Goal: Task Accomplishment & Management: Complete application form

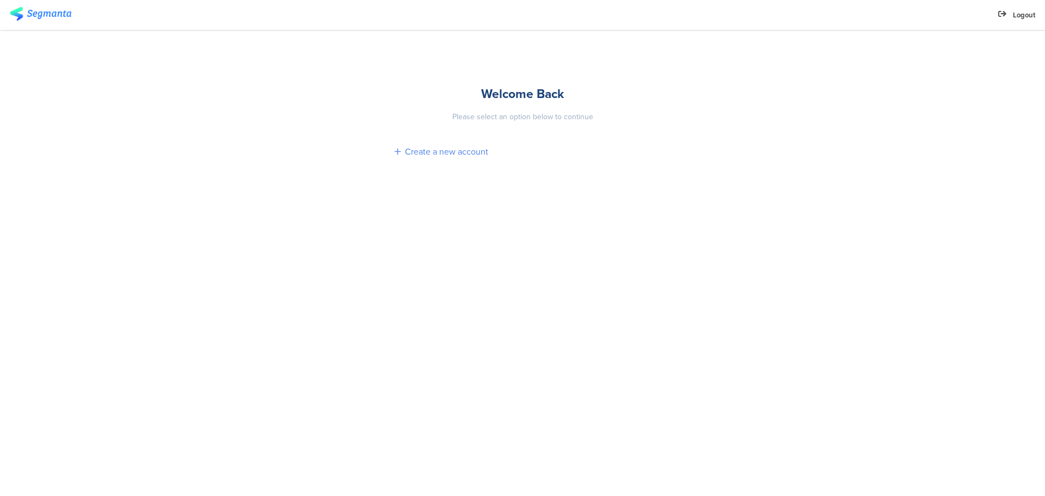
click at [422, 154] on div "Create a new account" at bounding box center [446, 151] width 83 height 13
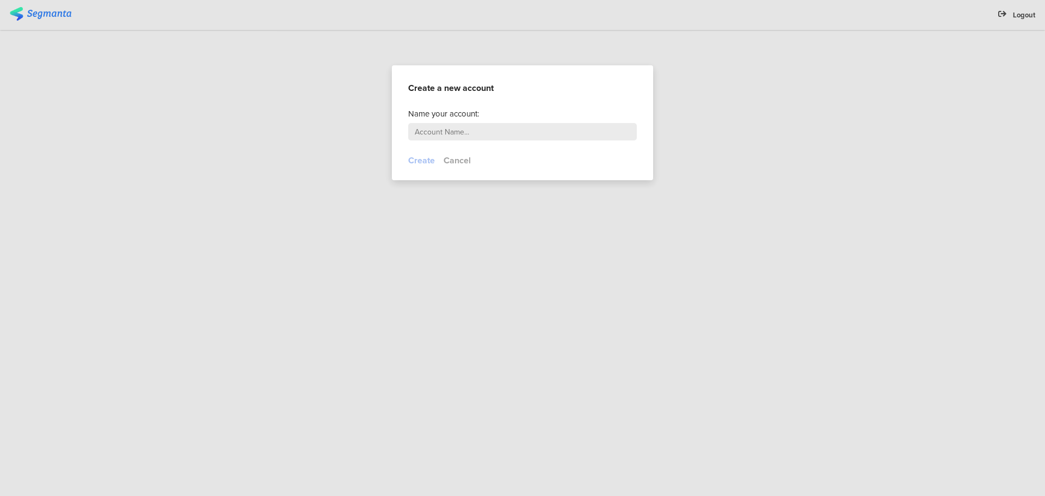
click at [452, 132] on input "text" at bounding box center [522, 131] width 229 height 17
type input "Klydoclock"
click at [428, 159] on button "Create" at bounding box center [421, 160] width 27 height 13
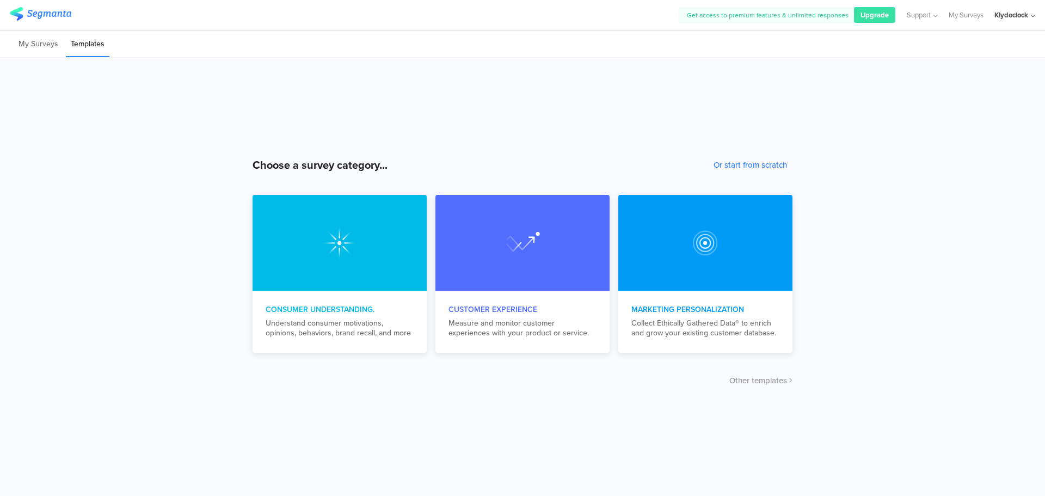
click at [1017, 15] on div "Klydoclock" at bounding box center [1012, 15] width 34 height 10
click at [1027, 73] on icon at bounding box center [1026, 71] width 7 height 7
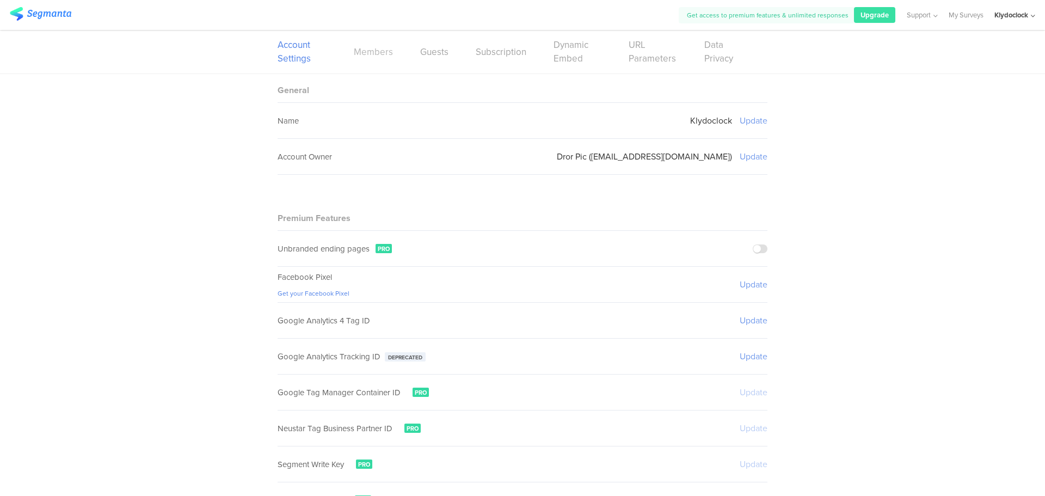
click at [378, 53] on link "Members" at bounding box center [373, 52] width 39 height 14
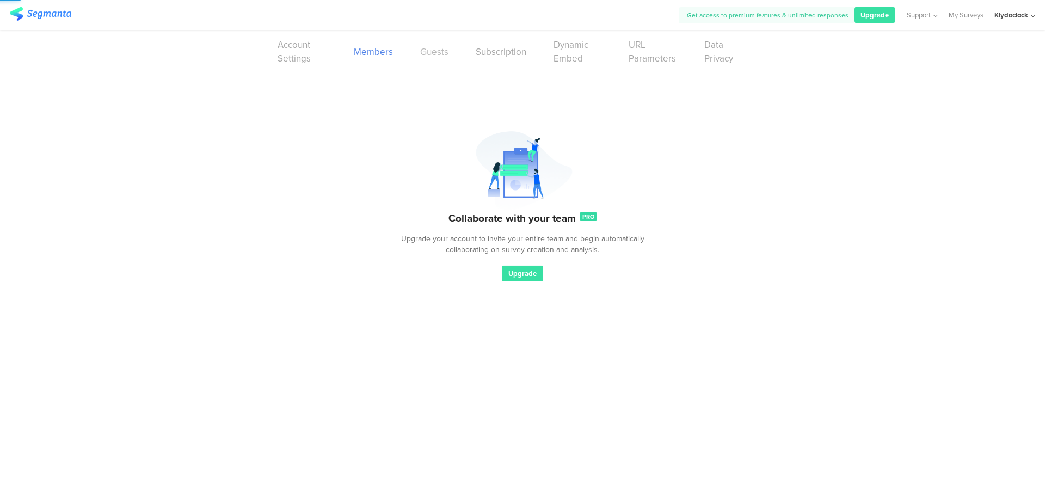
click at [445, 57] on link "Guests" at bounding box center [434, 52] width 28 height 14
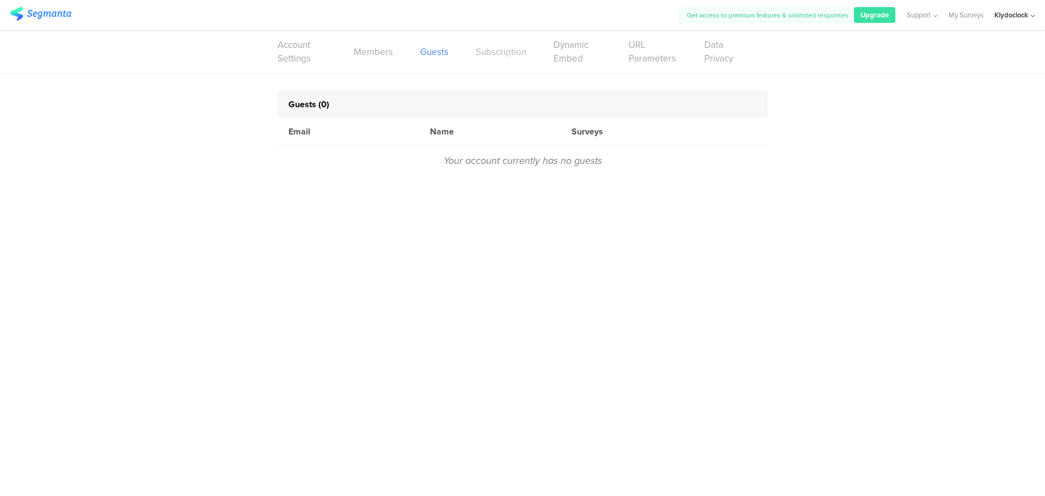
click at [508, 52] on link "Subscription" at bounding box center [501, 52] width 51 height 14
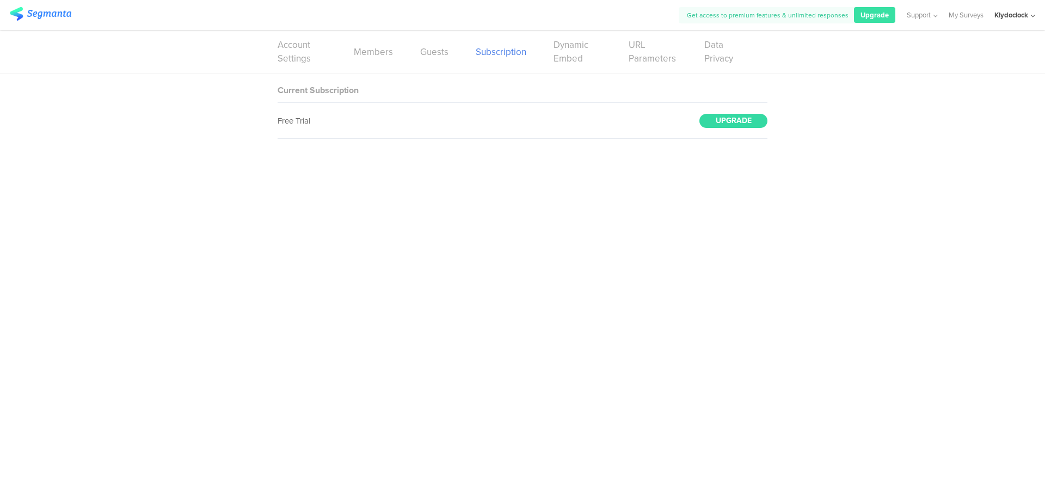
click at [730, 118] on div "UPGRADE" at bounding box center [734, 121] width 68 height 14
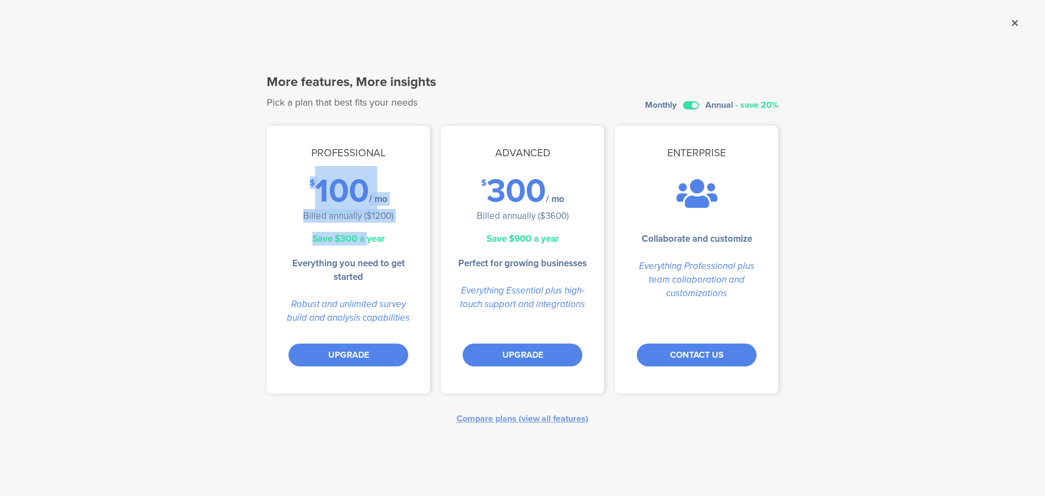
drag, startPoint x: 307, startPoint y: 181, endPoint x: 367, endPoint y: 234, distance: 80.7
click at [367, 234] on sg-plan "Professional $ 100 / mo Billed annually ($1200) Save $300 a year Everything you…" at bounding box center [348, 260] width 163 height 268
click at [367, 234] on div "Save $300 a year" at bounding box center [348, 239] width 163 height 14
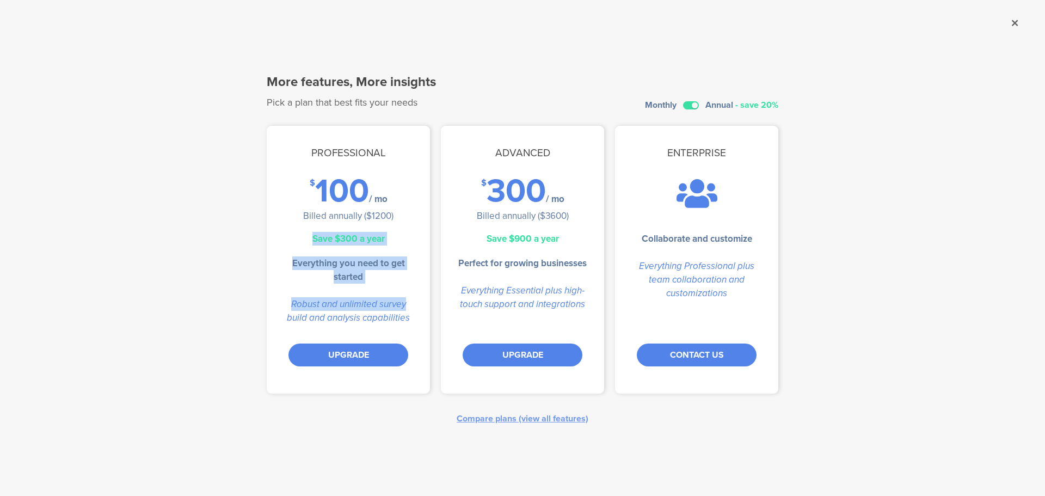
drag, startPoint x: 292, startPoint y: 234, endPoint x: 406, endPoint y: 301, distance: 132.3
click at [406, 301] on sg-plan "Professional $ 100 / mo Billed annually ($1200) Save $300 a year Everything you…" at bounding box center [348, 260] width 163 height 268
click at [406, 301] on div "Robust and unlimited survey build and analysis capabilities" at bounding box center [348, 310] width 163 height 27
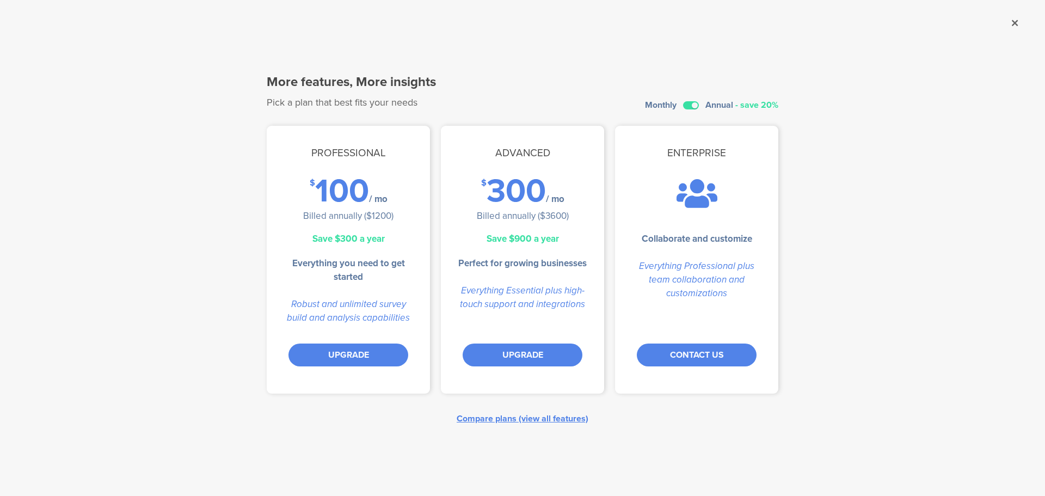
click at [517, 416] on div "Compare plans (view all features)" at bounding box center [523, 418] width 132 height 13
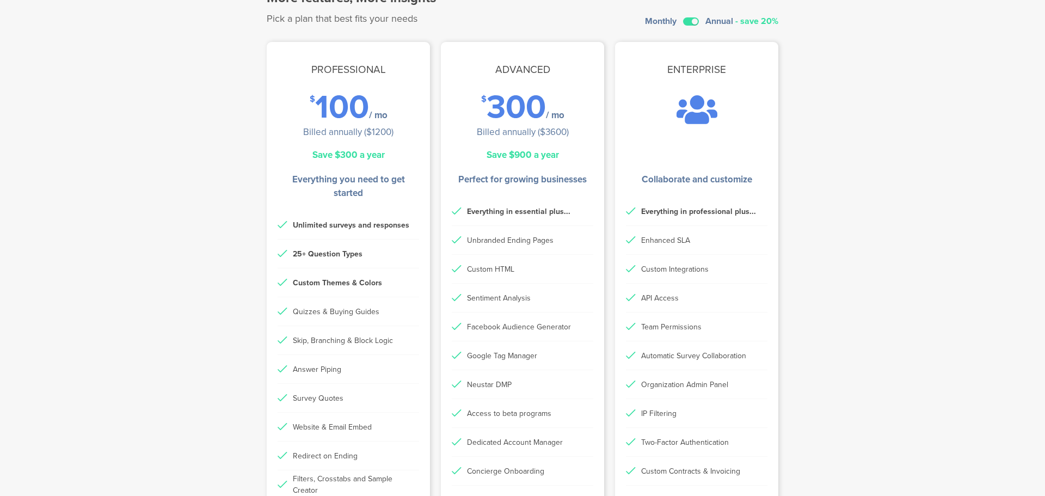
scroll to position [109, 0]
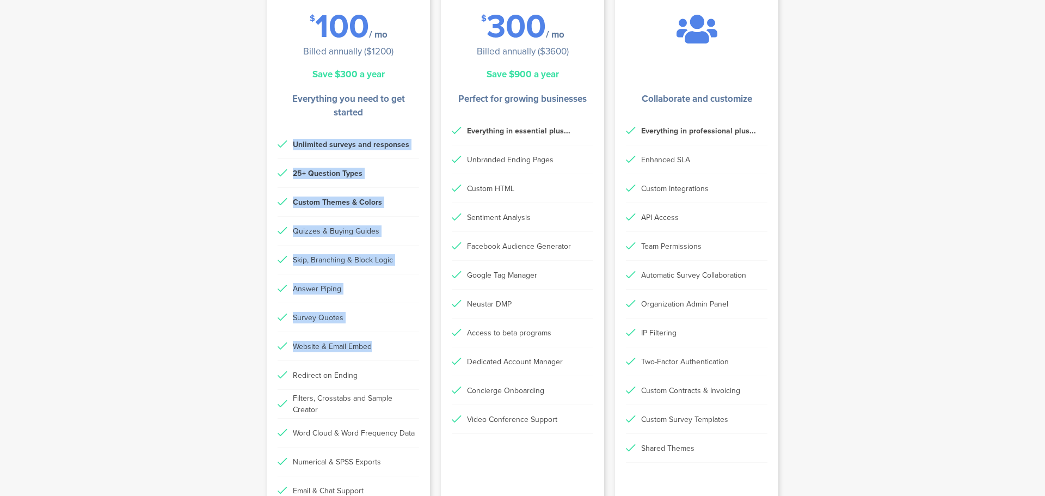
drag, startPoint x: 279, startPoint y: 144, endPoint x: 371, endPoint y: 341, distance: 217.5
click at [371, 341] on ul "Unlimited surveys and responses 25+ Question Types Custom Themes & Colors Quizz…" at bounding box center [348, 361] width 163 height 462
click at [371, 341] on li "Website & Email Embed" at bounding box center [349, 346] width 142 height 29
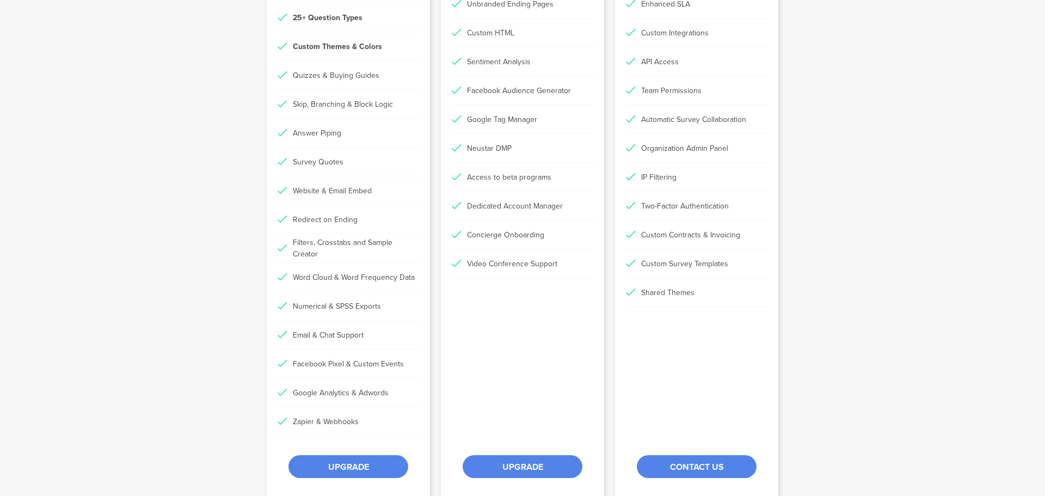
scroll to position [272, 0]
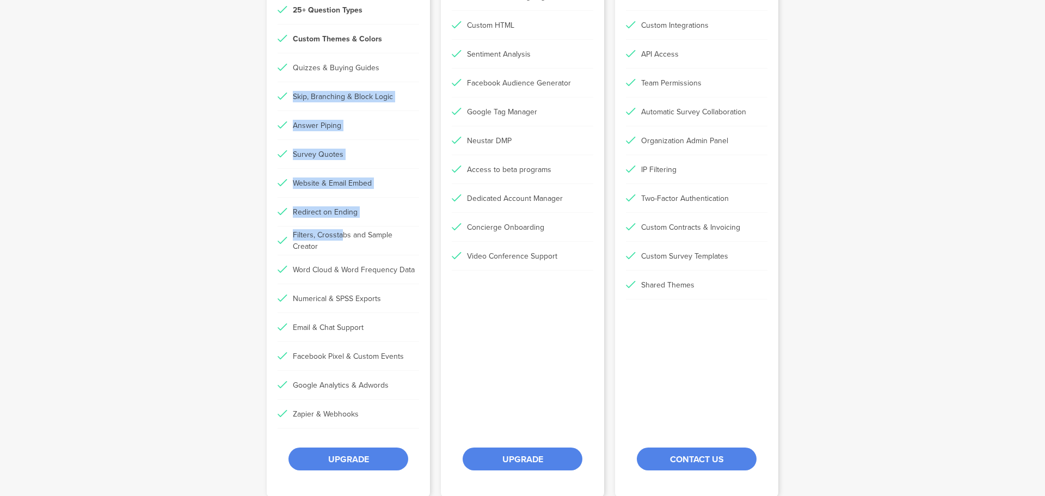
drag, startPoint x: 281, startPoint y: 84, endPoint x: 337, endPoint y: 246, distance: 171.7
click at [337, 246] on ul "Unlimited surveys and responses 25+ Question Types Custom Themes & Colors Quizz…" at bounding box center [348, 198] width 163 height 462
click at [337, 246] on li "Filters, Crosstabs and Sample Creator" at bounding box center [349, 240] width 142 height 29
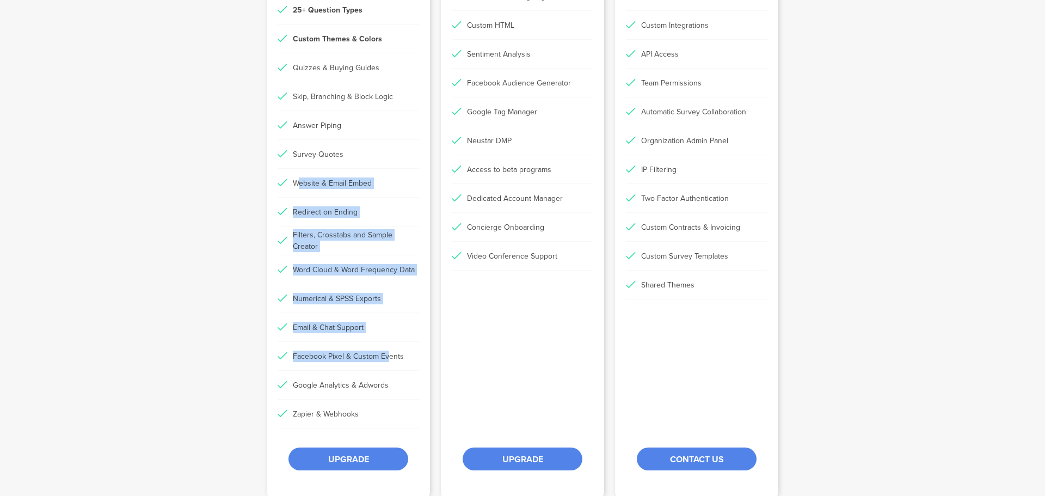
drag, startPoint x: 383, startPoint y: 343, endPoint x: 296, endPoint y: 183, distance: 182.0
click at [296, 183] on ul "Unlimited surveys and responses 25+ Question Types Custom Themes & Colors Quizz…" at bounding box center [348, 198] width 163 height 462
click at [296, 183] on div "Website & Email Embed" at bounding box center [332, 182] width 79 height 11
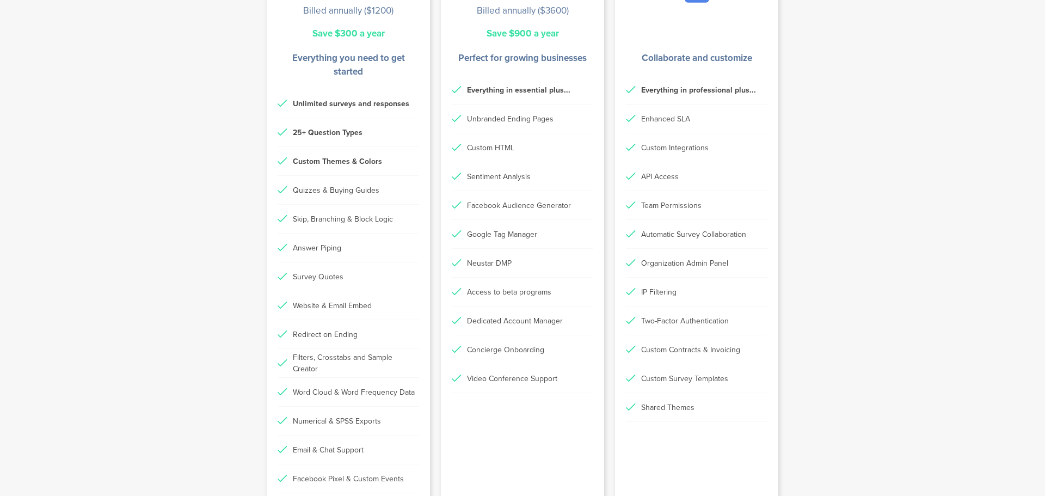
scroll to position [0, 0]
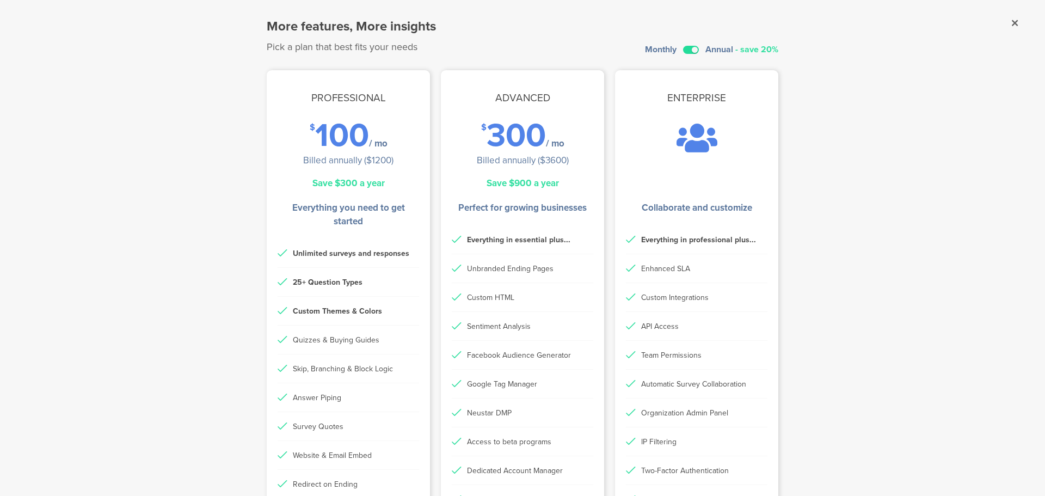
click at [689, 48] on label at bounding box center [691, 50] width 16 height 8
click at [0, 0] on input "checkbox" at bounding box center [0, 0] width 0 height 0
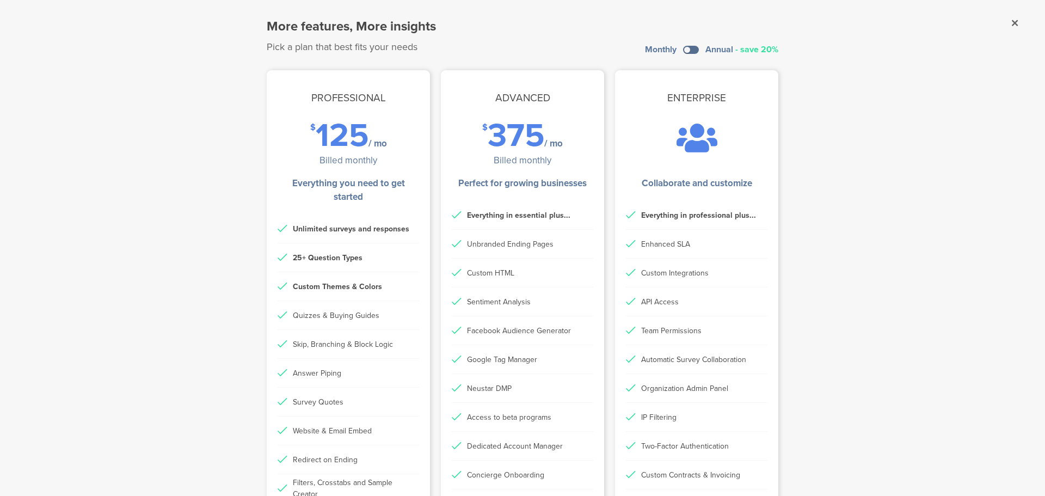
click at [688, 48] on label at bounding box center [691, 50] width 16 height 8
click at [0, 0] on input "checkbox" at bounding box center [0, 0] width 0 height 0
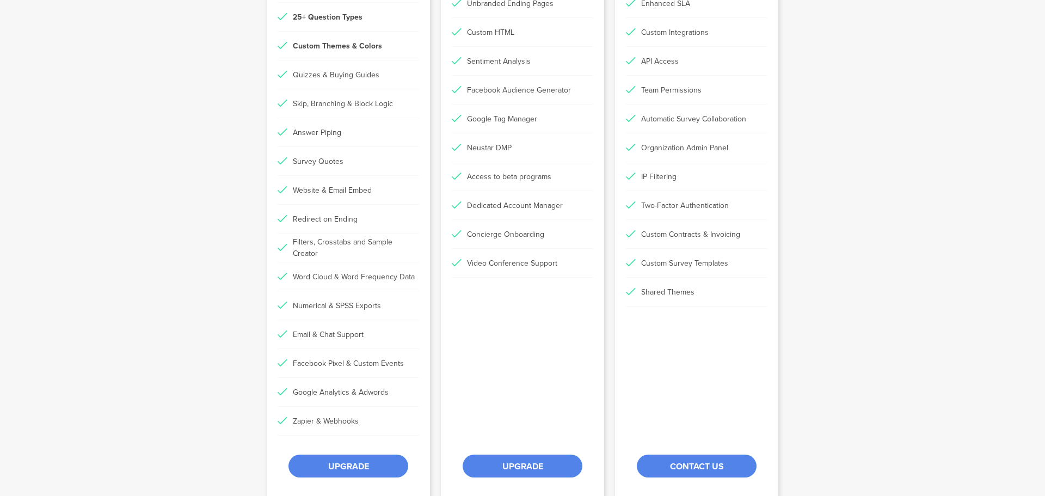
scroll to position [287, 0]
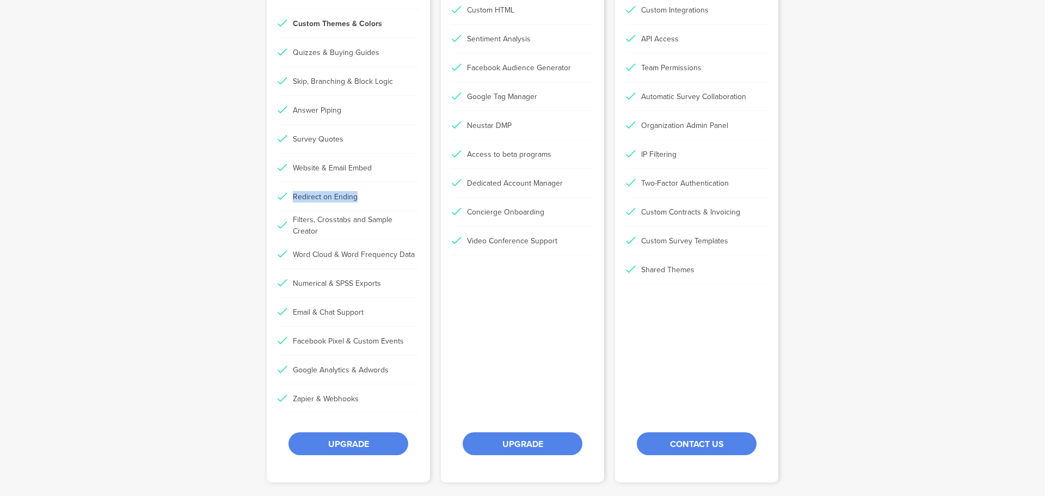
drag, startPoint x: 271, startPoint y: 196, endPoint x: 352, endPoint y: 206, distance: 81.2
click at [352, 206] on ul "Unlimited surveys and responses 25+ Question Types Custom Themes & Colors Quizz…" at bounding box center [348, 183] width 163 height 462
click at [352, 206] on li "Redirect on Ending" at bounding box center [349, 196] width 142 height 29
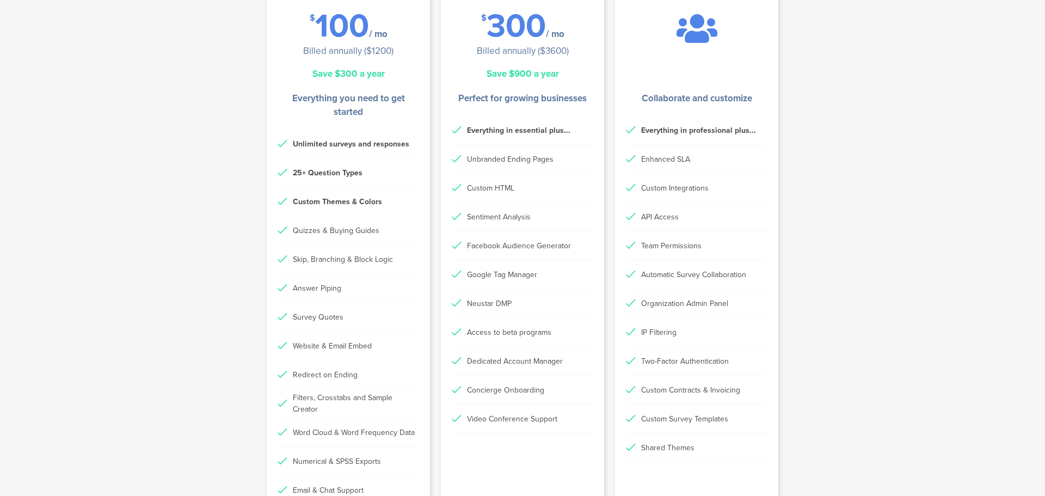
scroll to position [0, 0]
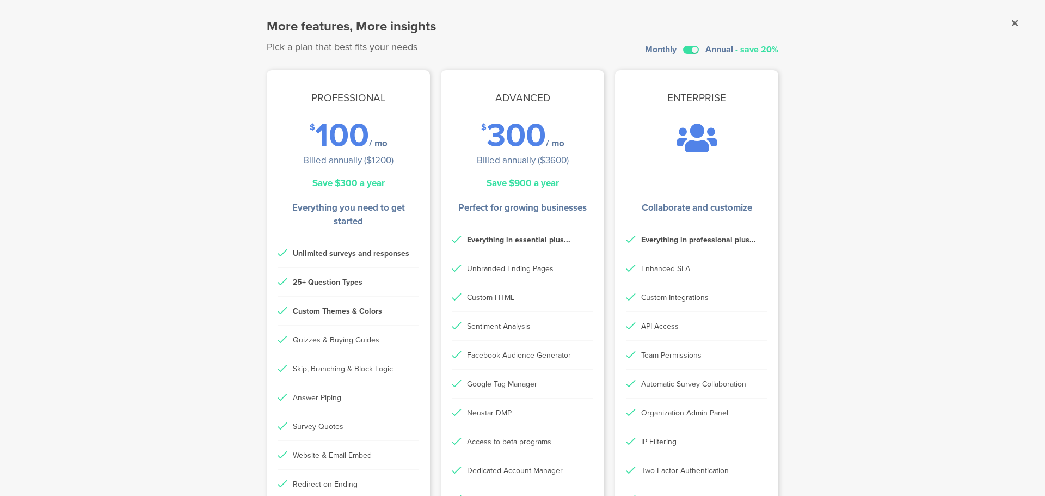
drag, startPoint x: 333, startPoint y: 238, endPoint x: 324, endPoint y: 148, distance: 91.3
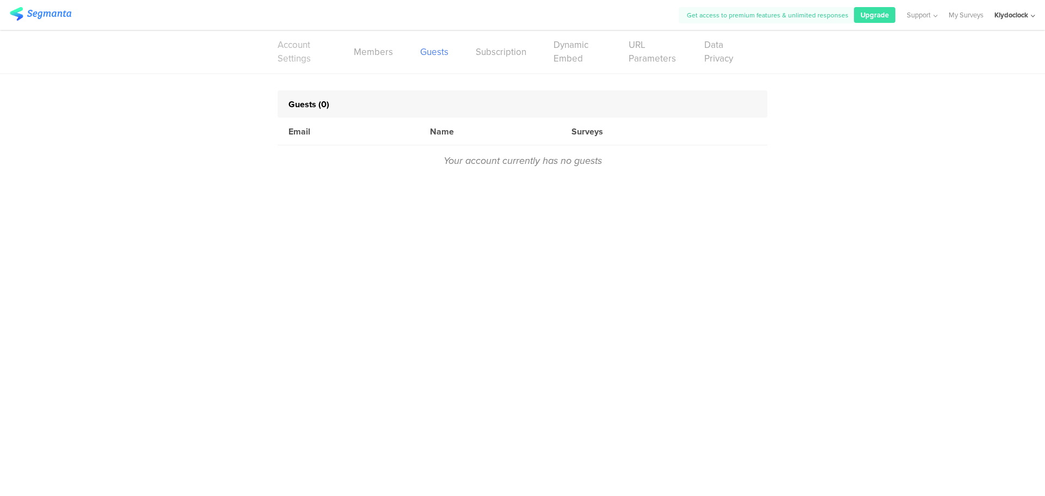
click at [290, 52] on link "Account Settings" at bounding box center [302, 51] width 49 height 27
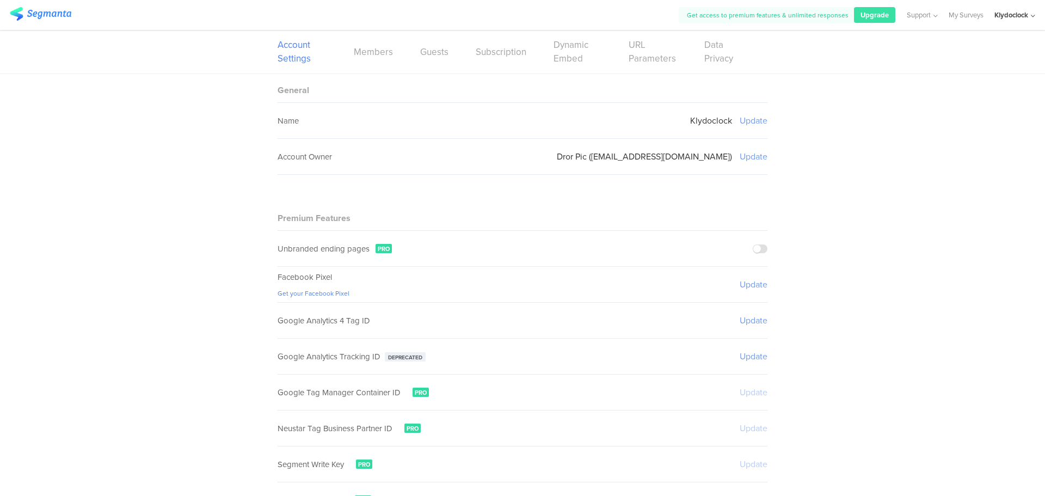
click at [50, 11] on img at bounding box center [41, 14] width 62 height 14
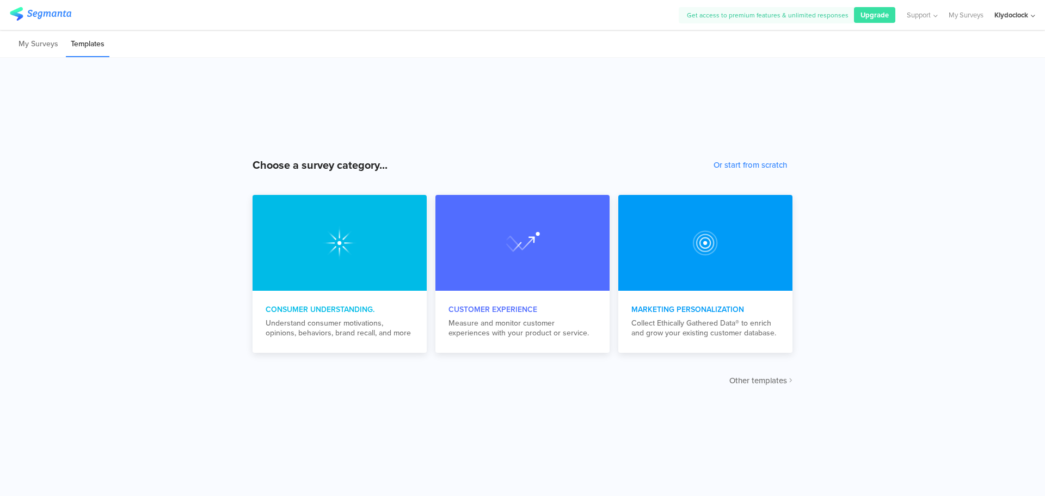
click at [745, 382] on span "Other templates" at bounding box center [759, 381] width 58 height 12
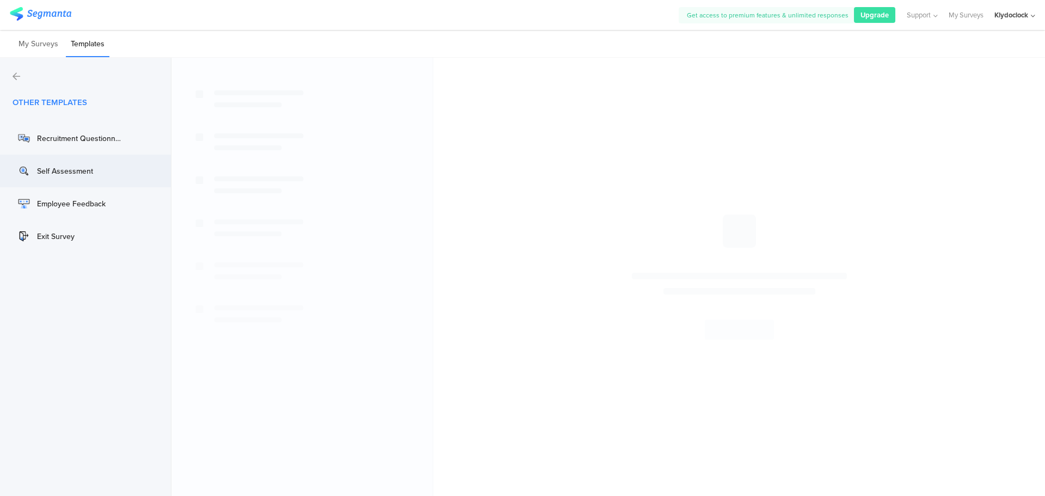
click at [81, 167] on div "Self Assessment" at bounding box center [80, 171] width 87 height 11
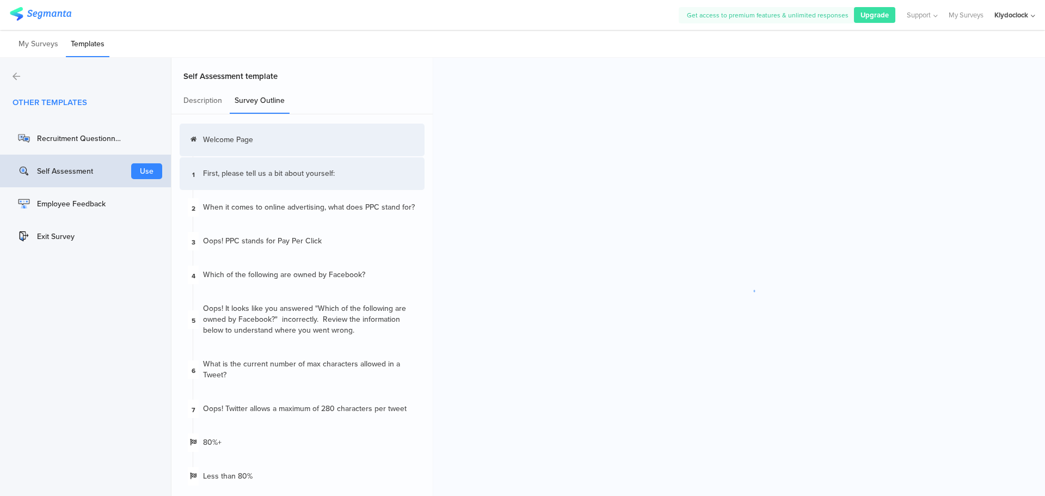
click at [320, 182] on div "1 First, please tell us a bit about yourself:" at bounding box center [302, 173] width 245 height 33
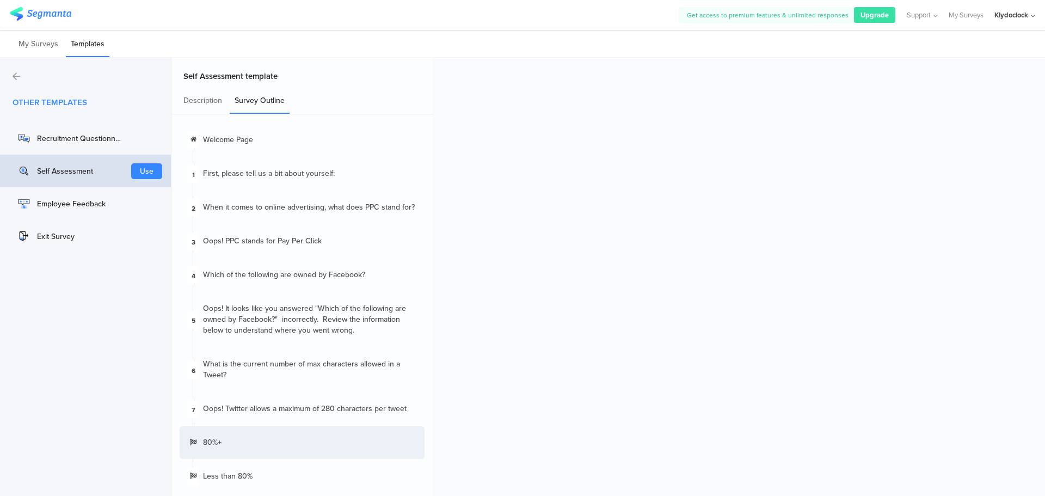
scroll to position [4, 0]
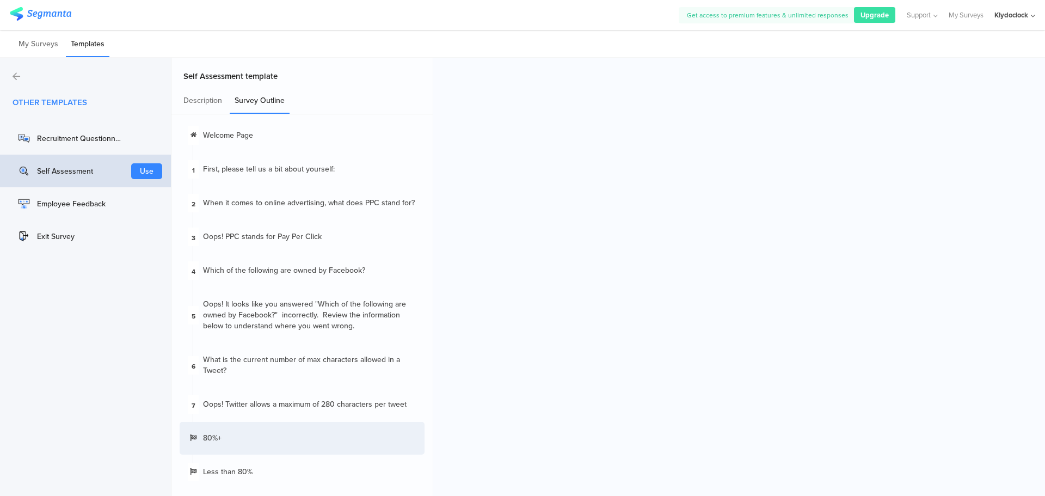
click at [264, 438] on div "80%+" at bounding box center [302, 438] width 245 height 33
click at [293, 468] on div "Less than 80%" at bounding box center [302, 472] width 245 height 33
click at [277, 430] on div "80%+" at bounding box center [302, 438] width 245 height 33
click at [188, 106] on div "Description" at bounding box center [203, 101] width 48 height 26
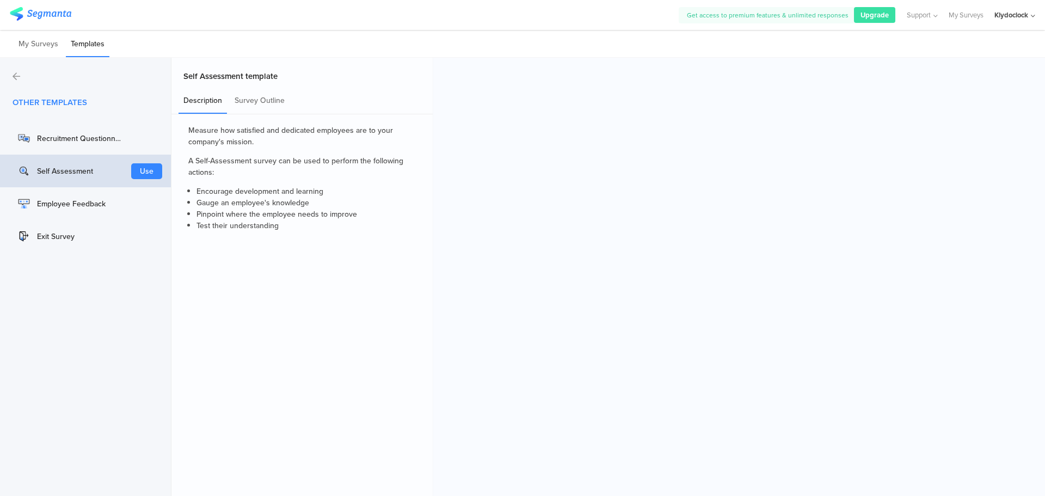
scroll to position [0, 0]
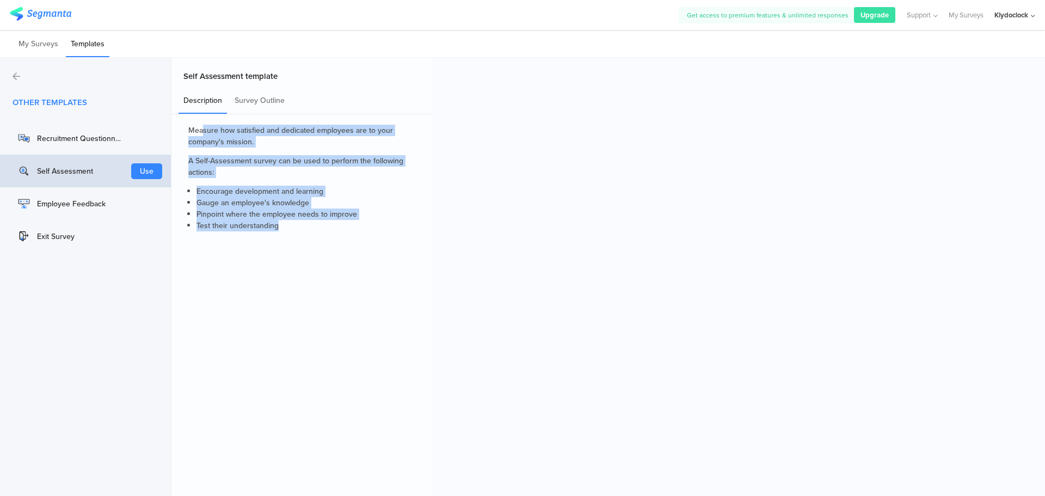
drag, startPoint x: 203, startPoint y: 130, endPoint x: 379, endPoint y: 233, distance: 203.7
click at [379, 233] on section "Measure how satisfied and dedicated employees are to your company's mission. A …" at bounding box center [301, 305] width 261 height 382
drag, startPoint x: 359, startPoint y: 233, endPoint x: 265, endPoint y: 164, distance: 116.5
click at [265, 164] on section "Measure how satisfied and dedicated employees are to your company's mission. A …" at bounding box center [301, 305] width 261 height 382
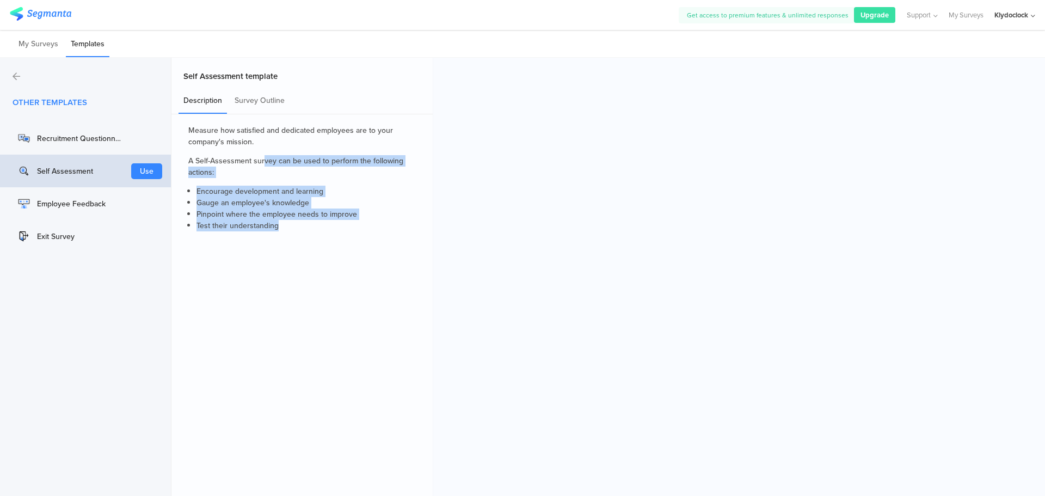
click at [265, 164] on span "A Self-Assessment survey can be used to perform the following actions:" at bounding box center [295, 166] width 215 height 23
drag, startPoint x: 226, startPoint y: 154, endPoint x: 306, endPoint y: 228, distance: 109.0
click at [306, 228] on div "Measure how satisfied and dedicated employees are to your company's mission. A …" at bounding box center [302, 178] width 228 height 107
click at [306, 228] on li "Test their understanding" at bounding box center [306, 225] width 219 height 11
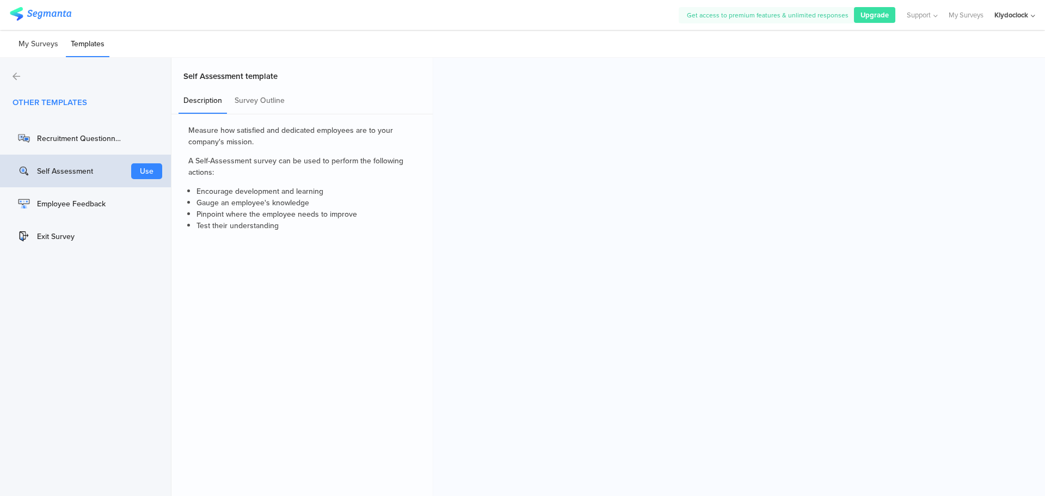
click at [35, 49] on li "My Surveys" at bounding box center [39, 45] width 50 height 26
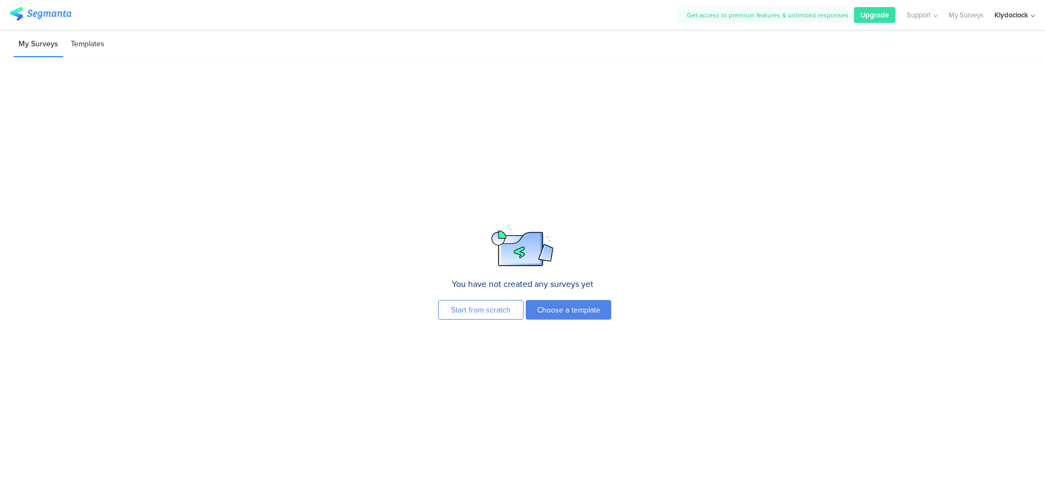
click at [87, 45] on li "Templates" at bounding box center [88, 45] width 44 height 26
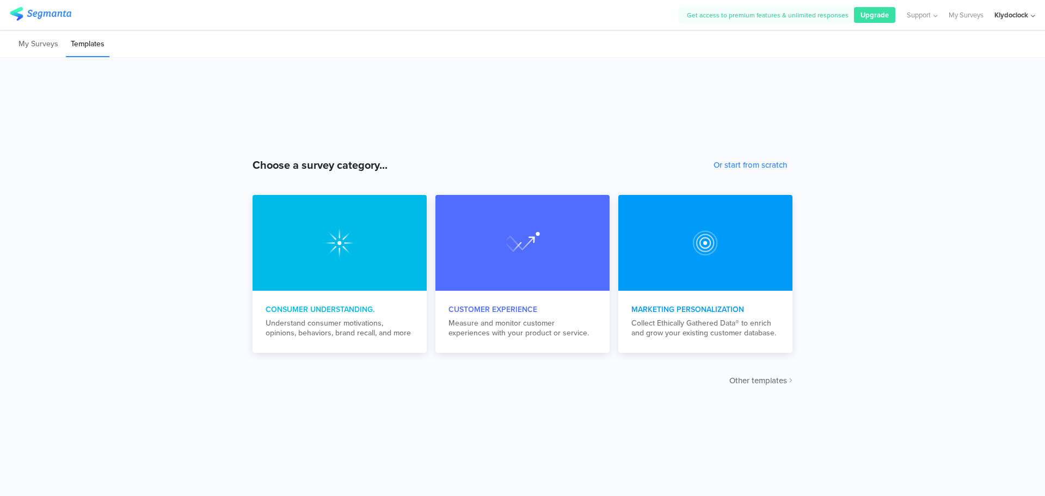
click at [753, 382] on span "Other templates" at bounding box center [759, 381] width 58 height 12
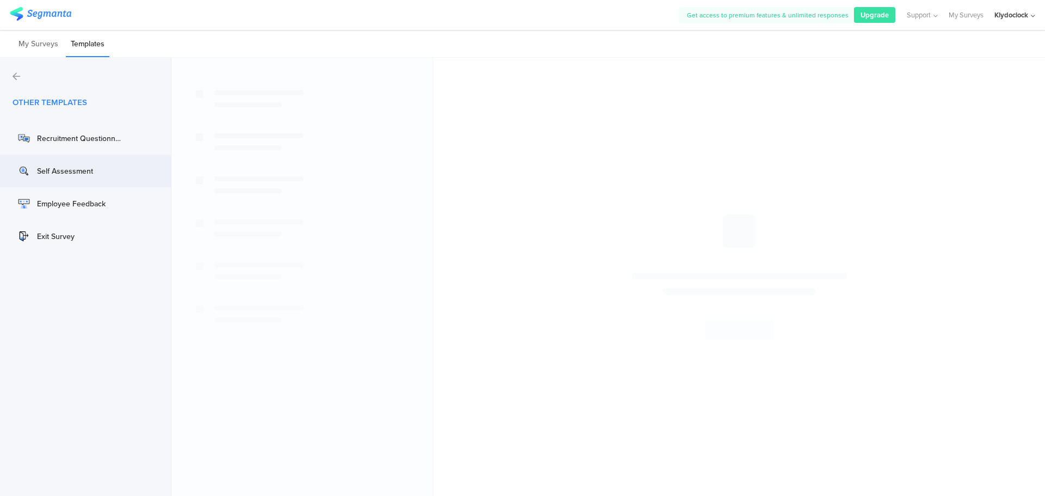
click at [55, 166] on div "Self Assessment" at bounding box center [80, 171] width 87 height 11
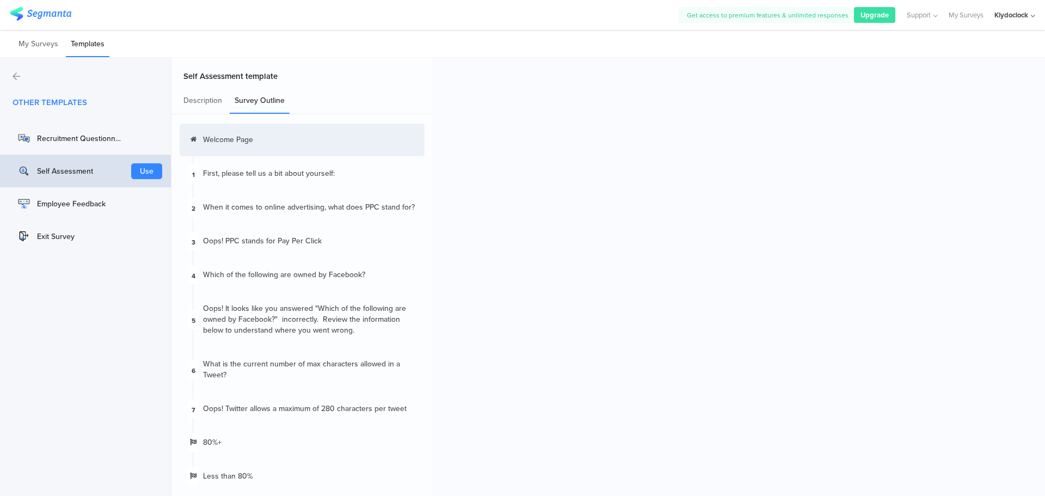
click at [73, 167] on div "Self Assessment" at bounding box center [80, 171] width 87 height 11
click at [99, 130] on div "Recruitment Questionnaire" at bounding box center [69, 138] width 109 height 17
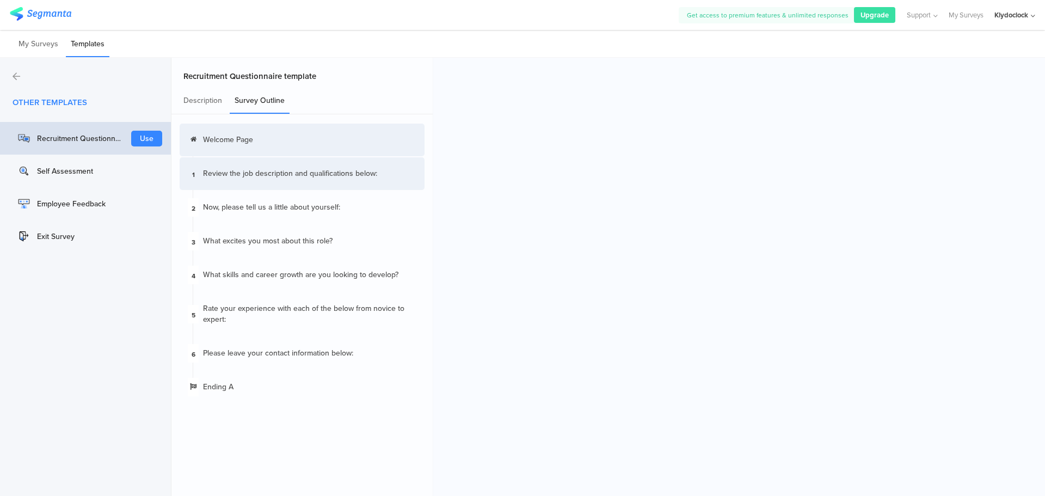
click at [257, 181] on div "1 Review the job description ﻿and qualifications below:" at bounding box center [302, 173] width 245 height 33
click at [276, 126] on div "Welcome Page" at bounding box center [302, 140] width 245 height 33
click at [268, 161] on div "1 Review the job description ﻿and qualifications below:" at bounding box center [302, 173] width 245 height 33
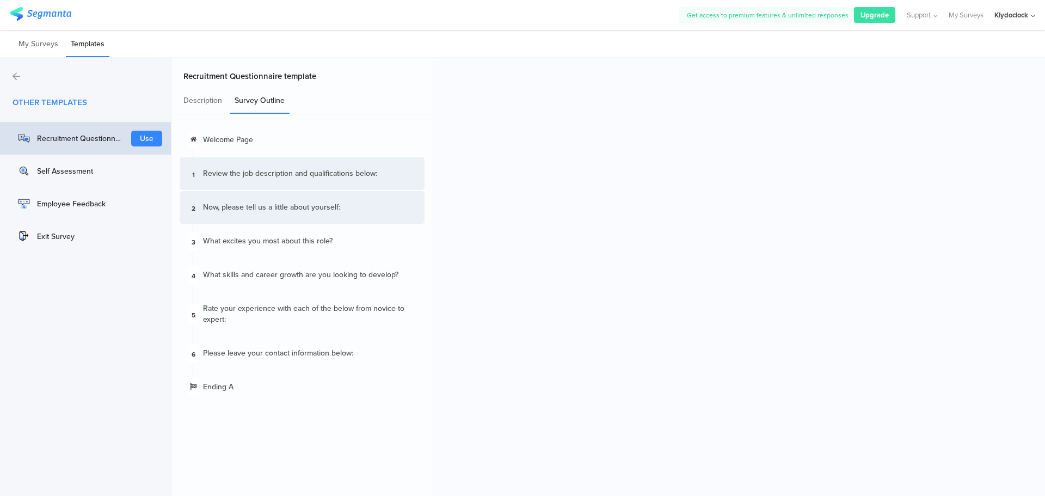
click at [281, 198] on div "2 Now, please tell us a little about yourself:" at bounding box center [302, 207] width 245 height 33
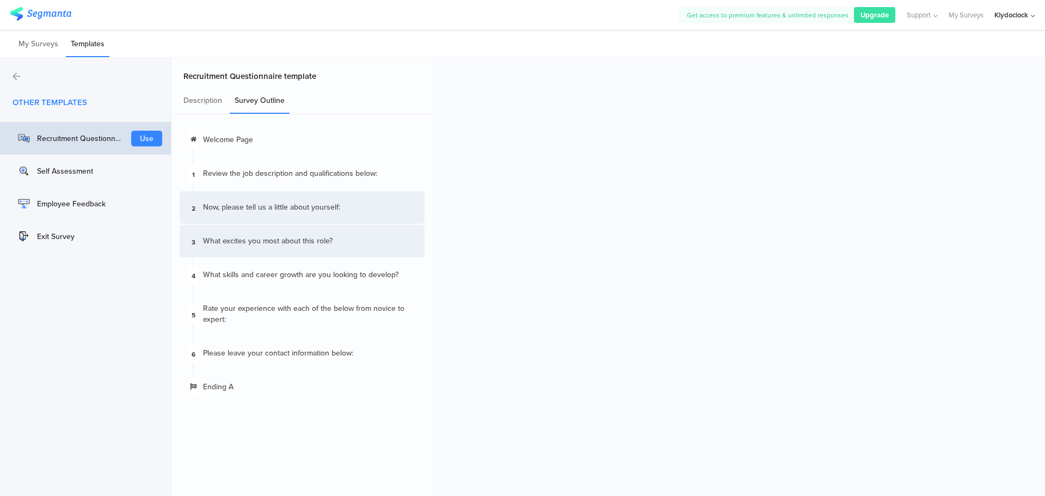
click at [286, 242] on div "What excites you most about this role?" at bounding box center [268, 241] width 130 height 11
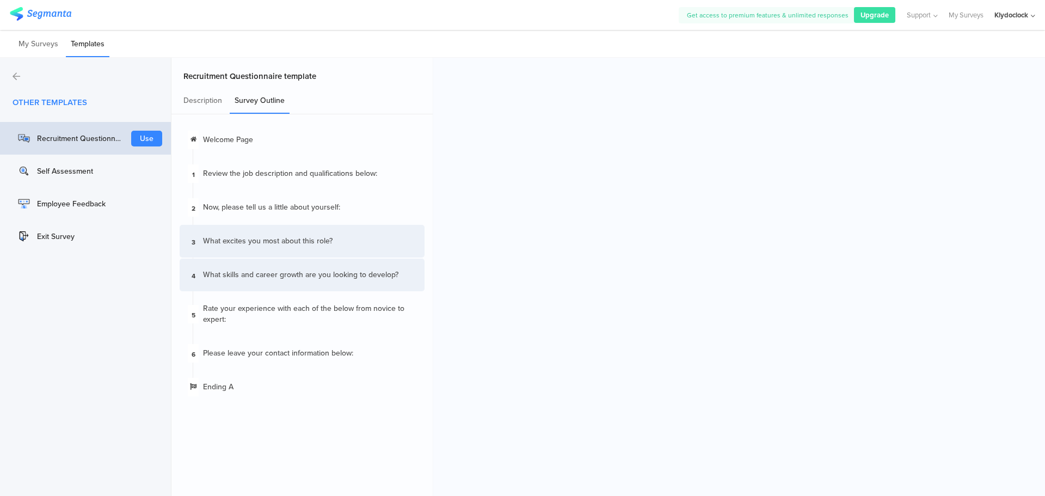
click at [288, 280] on div "4 ﻿What skills and career growth are you looking to develop?" at bounding box center [302, 275] width 245 height 33
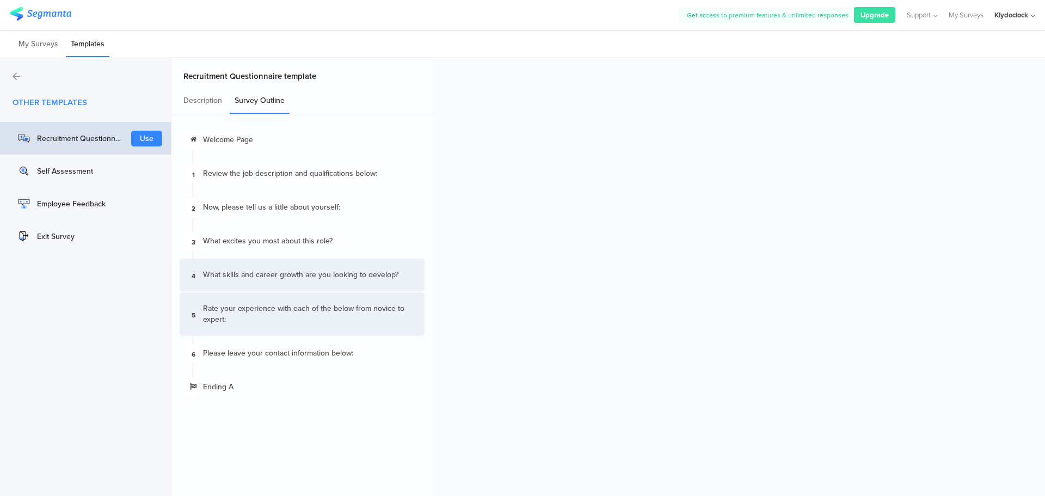
click at [297, 311] on div "Rate your experience with each of the below from novice to expert:" at bounding box center [309, 314] width 213 height 22
click at [82, 199] on div "Employee Feedback" at bounding box center [80, 203] width 87 height 11
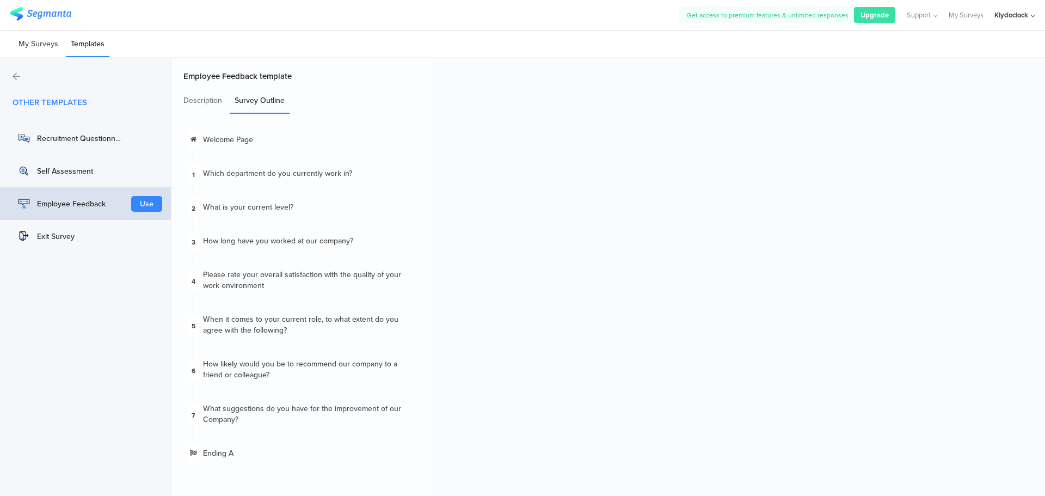
click at [25, 54] on li "My Surveys" at bounding box center [39, 45] width 50 height 26
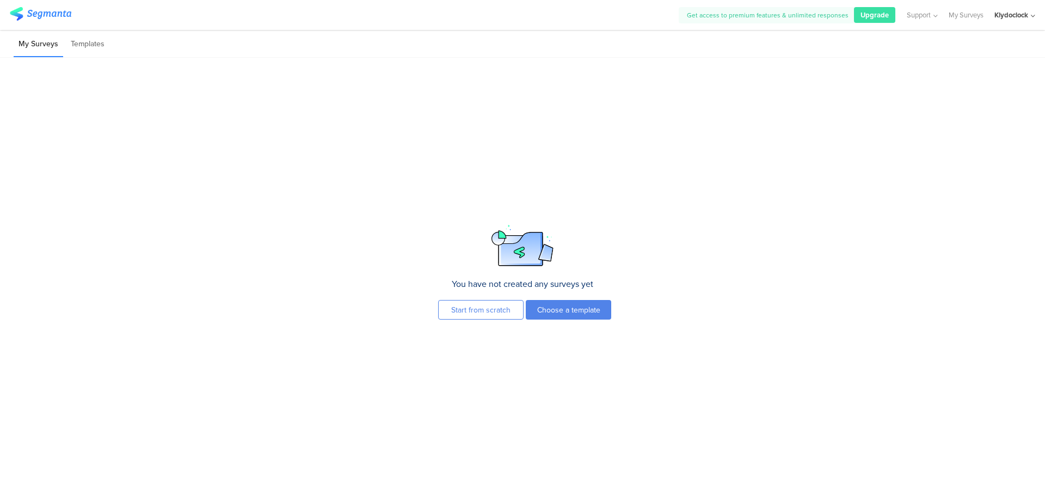
click at [109, 58] on div "You have not created any surveys yet Start from scratch Choose a template To cr…" at bounding box center [522, 277] width 1045 height 438
click at [109, 50] on div "My Surveys Templates" at bounding box center [522, 44] width 1045 height 28
click at [107, 45] on li "Templates" at bounding box center [88, 45] width 44 height 26
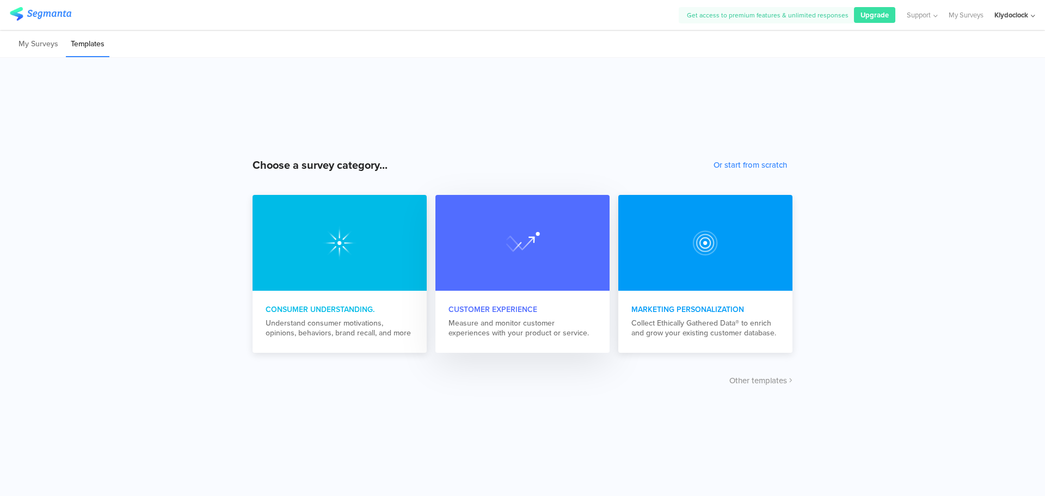
click at [541, 254] on div at bounding box center [523, 243] width 174 height 96
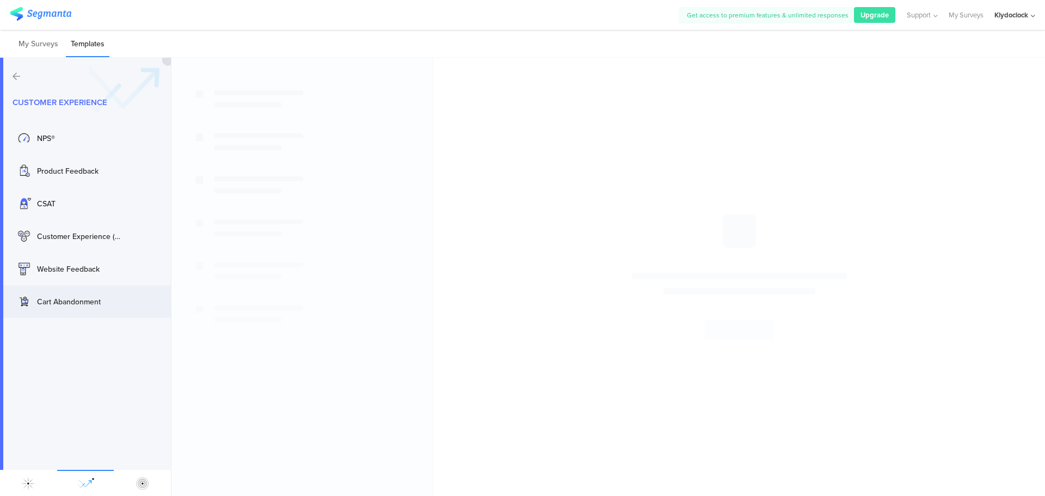
click at [94, 298] on div "Cart Abandonment" at bounding box center [80, 301] width 87 height 11
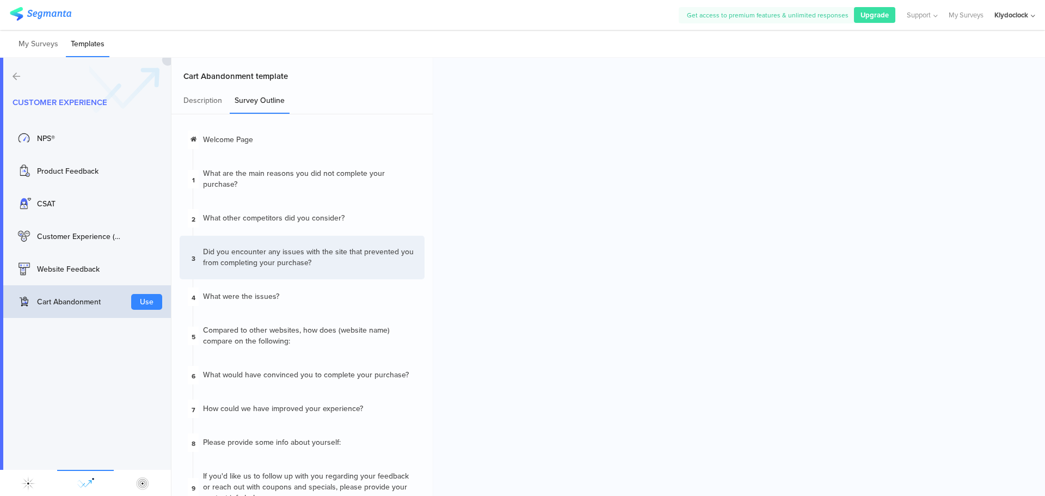
click at [21, 86] on div "Customer Experience NPS® Use Product Feedback Use CSAT Use Customer Experience …" at bounding box center [85, 277] width 171 height 438
click at [15, 83] on div "Customer Experience NPS® Use Product Feedback Use CSAT Use Customer Experience …" at bounding box center [85, 277] width 171 height 438
click at [15, 65] on div "Customer Experience NPS® Use Product Feedback Use CSAT Use Customer Experience …" at bounding box center [85, 277] width 171 height 438
click at [15, 73] on icon at bounding box center [17, 76] width 8 height 9
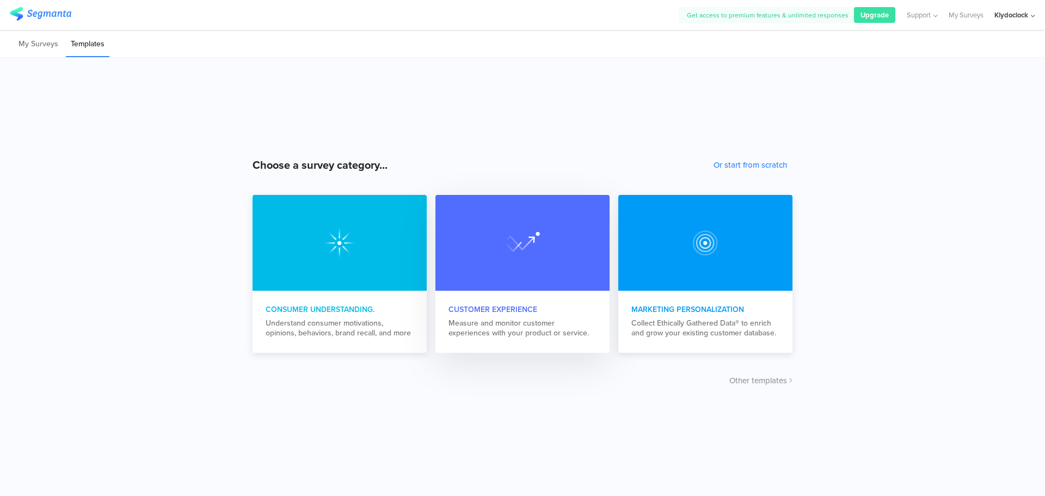
click at [509, 265] on div at bounding box center [523, 243] width 174 height 96
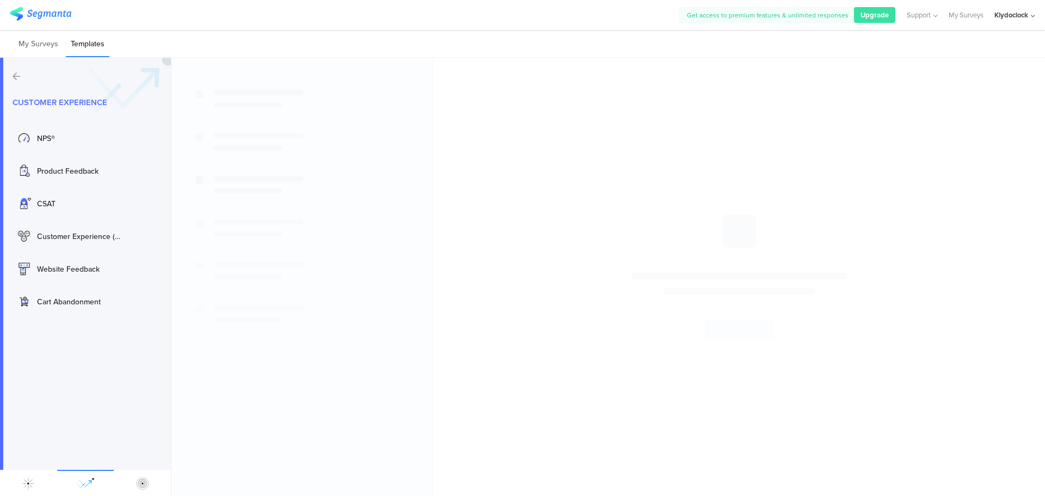
click at [15, 79] on icon at bounding box center [17, 76] width 8 height 9
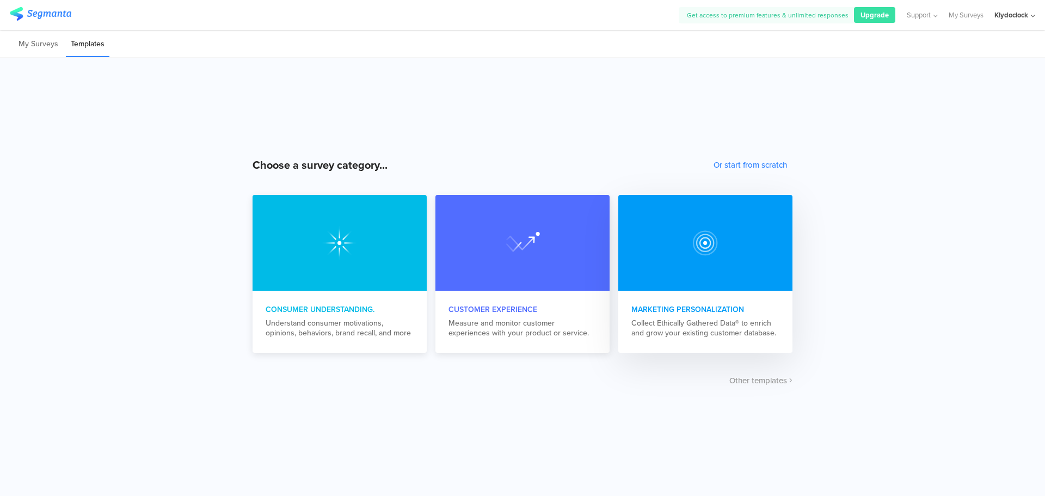
click at [726, 243] on div at bounding box center [705, 243] width 174 height 96
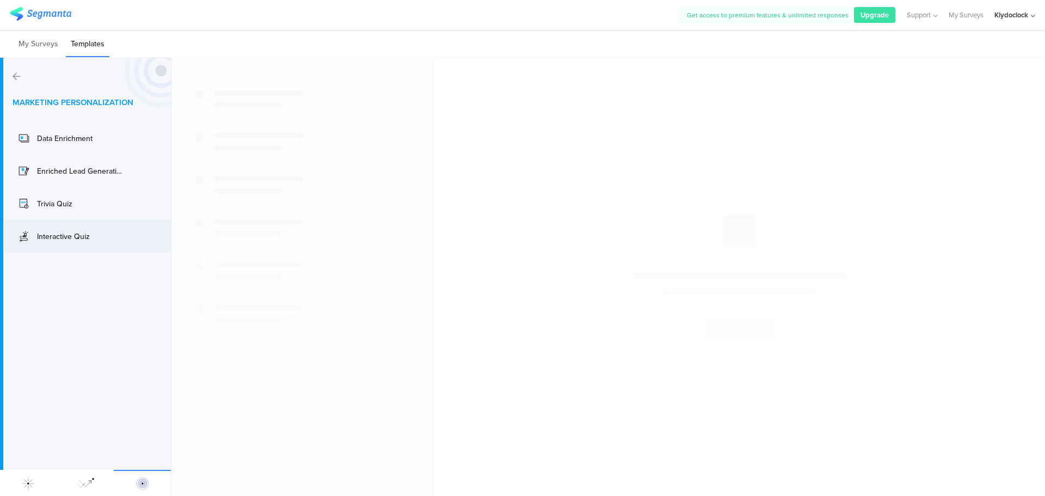
click at [78, 236] on div "Interactive Quiz" at bounding box center [80, 236] width 87 height 11
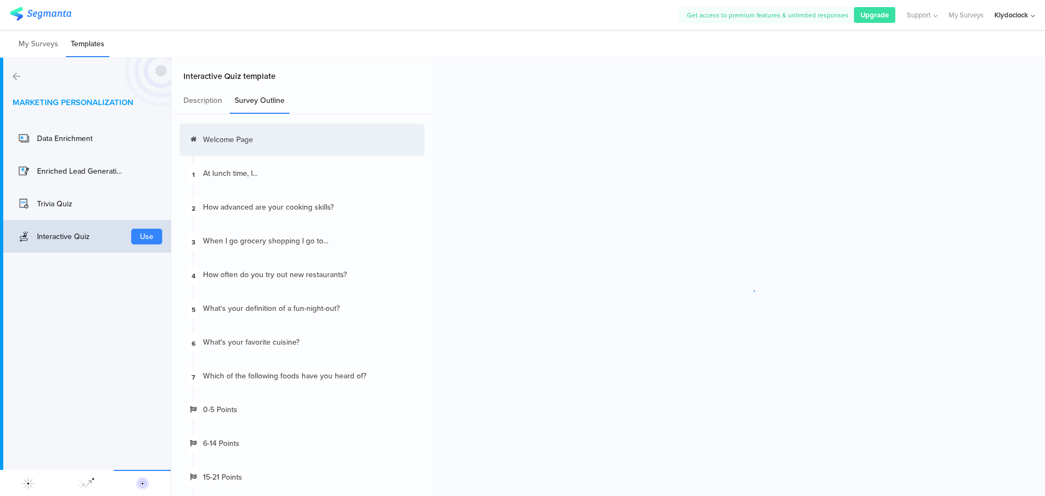
click at [740, 467] on div at bounding box center [739, 291] width 612 height 466
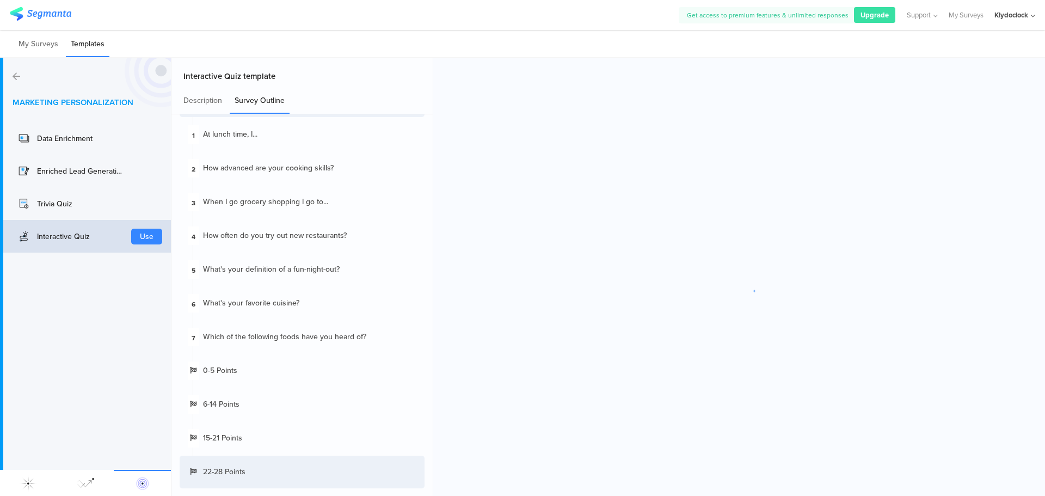
click at [248, 461] on div "22-28 Points" at bounding box center [302, 472] width 245 height 33
drag, startPoint x: 626, startPoint y: 289, endPoint x: 783, endPoint y: 305, distance: 158.2
click at [783, 305] on div at bounding box center [739, 291] width 612 height 466
click at [233, 333] on div "Which of the following foods have you heard of?" at bounding box center [284, 337] width 163 height 11
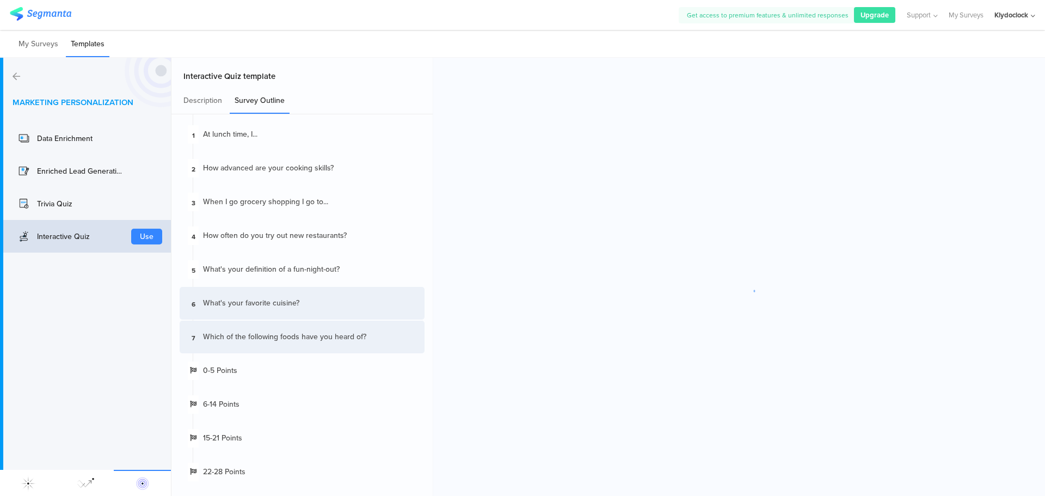
click at [239, 309] on div "6 What's your favorite cuisine?﻿" at bounding box center [302, 303] width 245 height 33
click at [536, 215] on div at bounding box center [739, 291] width 612 height 466
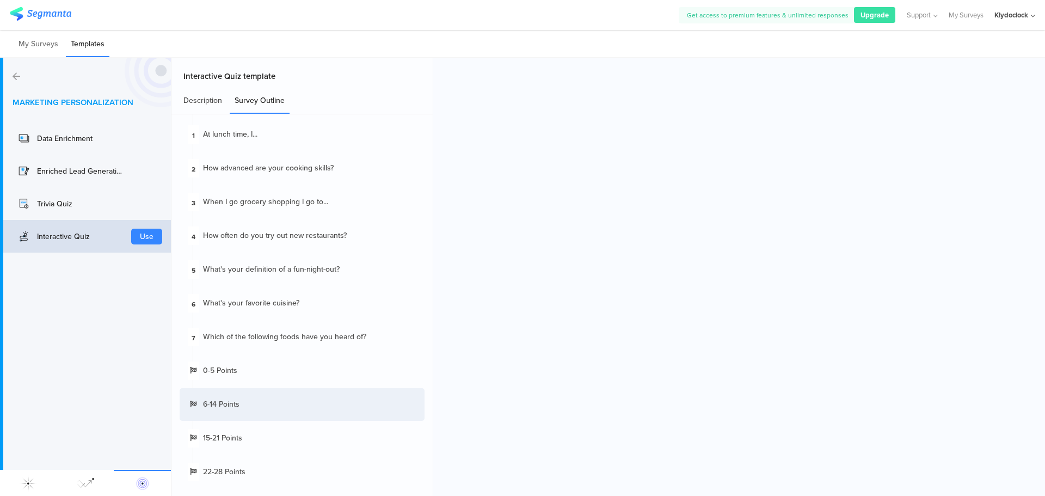
click at [217, 100] on div "Description" at bounding box center [203, 101] width 48 height 26
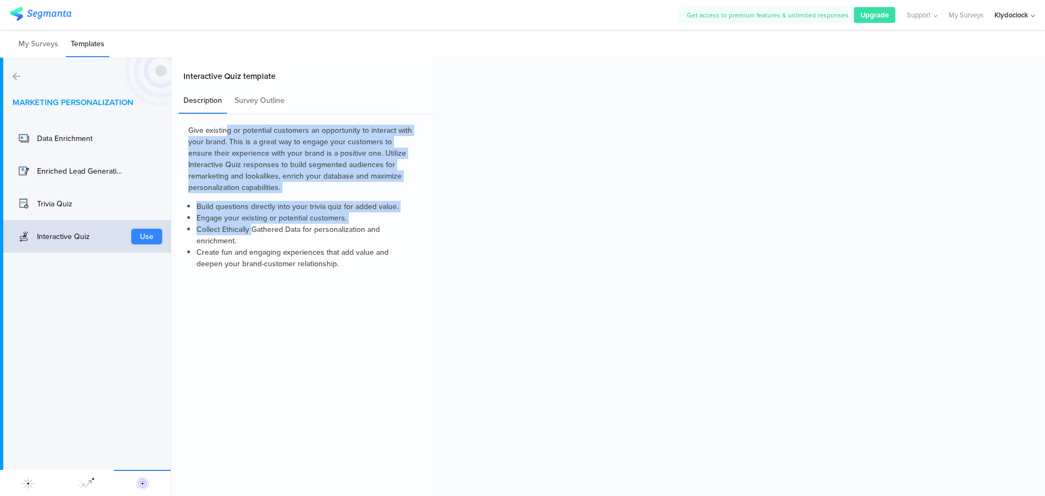
drag, startPoint x: 229, startPoint y: 127, endPoint x: 254, endPoint y: 228, distance: 104.4
click at [254, 228] on div "Give existing or potential customers an opportunity to interact with your brand…" at bounding box center [302, 207] width 228 height 164
click at [254, 228] on li "Collect Ethically Gathered Data for personalization and enrichment." at bounding box center [306, 235] width 219 height 23
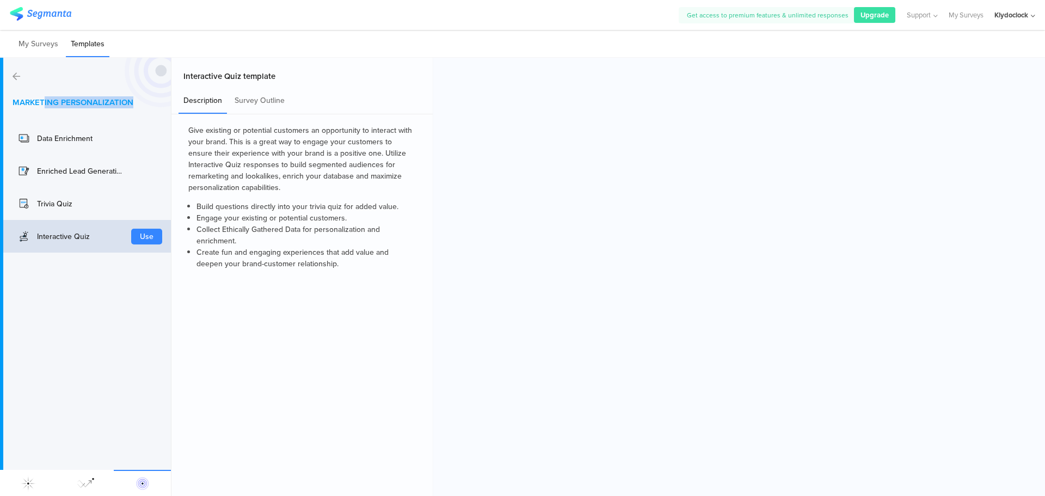
drag, startPoint x: 45, startPoint y: 100, endPoint x: 136, endPoint y: 105, distance: 91.0
click at [136, 105] on div "Marketing Personalization" at bounding box center [92, 102] width 158 height 12
drag, startPoint x: 138, startPoint y: 105, endPoint x: 105, endPoint y: 107, distance: 33.3
click at [105, 107] on div "Marketing Personalization" at bounding box center [92, 102] width 158 height 12
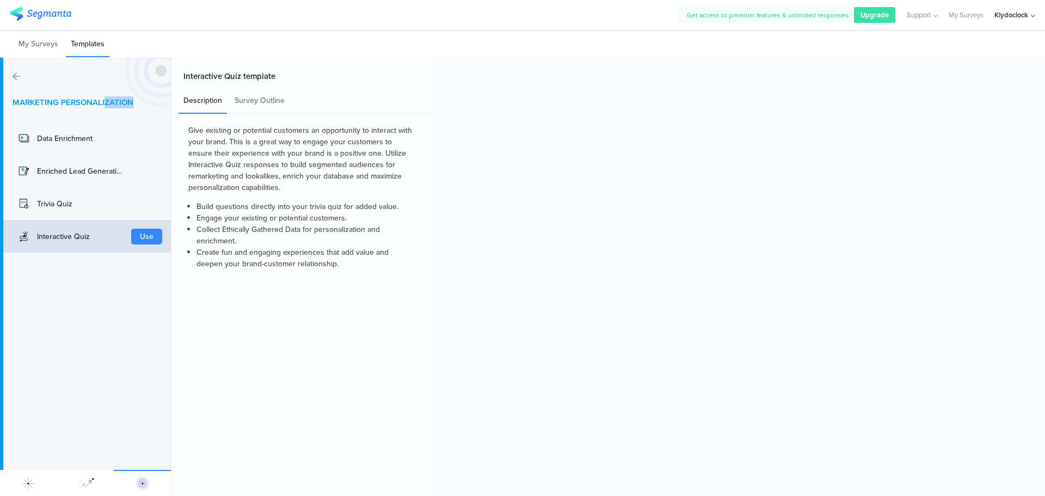
click at [105, 107] on span "Marketing Personalization" at bounding box center [73, 102] width 121 height 12
drag, startPoint x: 14, startPoint y: 104, endPoint x: 118, endPoint y: 101, distance: 104.0
click at [118, 101] on span "Marketing Personalization" at bounding box center [73, 102] width 121 height 12
click at [93, 476] on img at bounding box center [85, 483] width 17 height 17
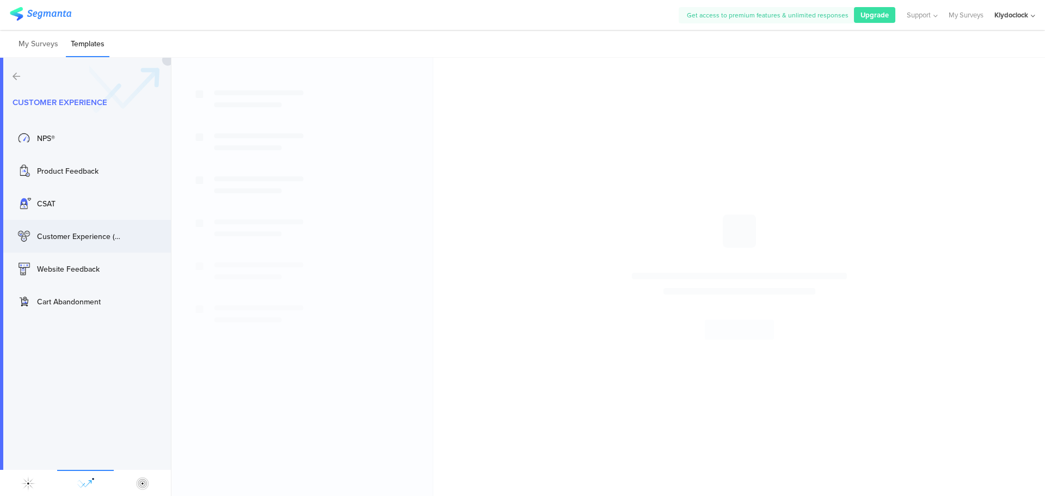
click at [78, 231] on div "Customer Experience (CX)" at bounding box center [80, 236] width 87 height 11
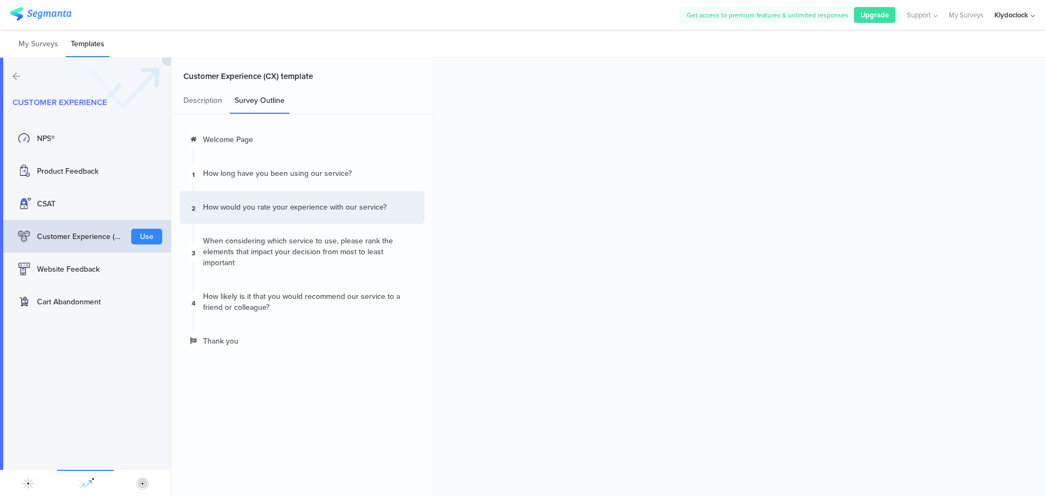
click at [325, 212] on div "How would you rate your experience with our service?" at bounding box center [294, 207] width 183 height 11
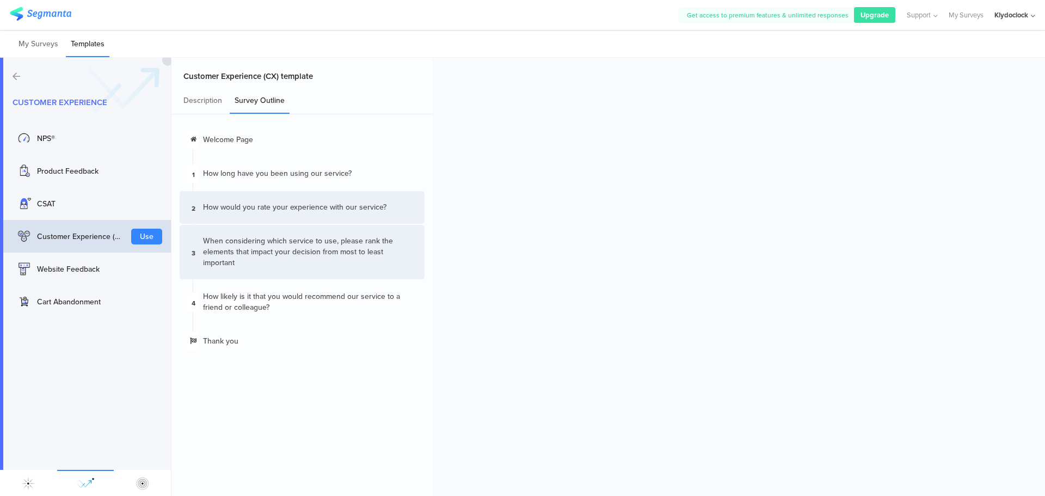
click at [328, 255] on div "When considering which service to use, please rank the elements that impact you…" at bounding box center [309, 252] width 213 height 33
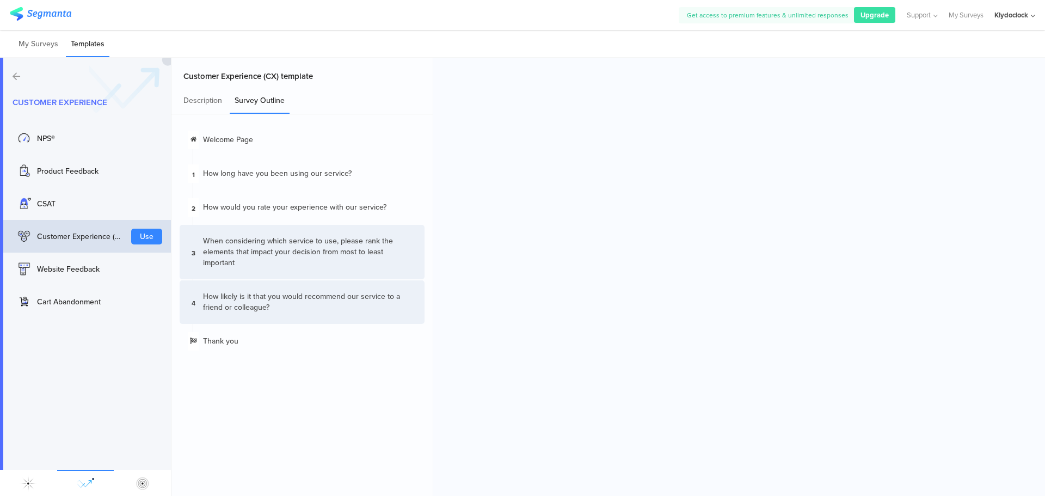
click at [319, 293] on div "﻿How likely is it that you would recommend our service to a friend or colleague?" at bounding box center [309, 302] width 213 height 22
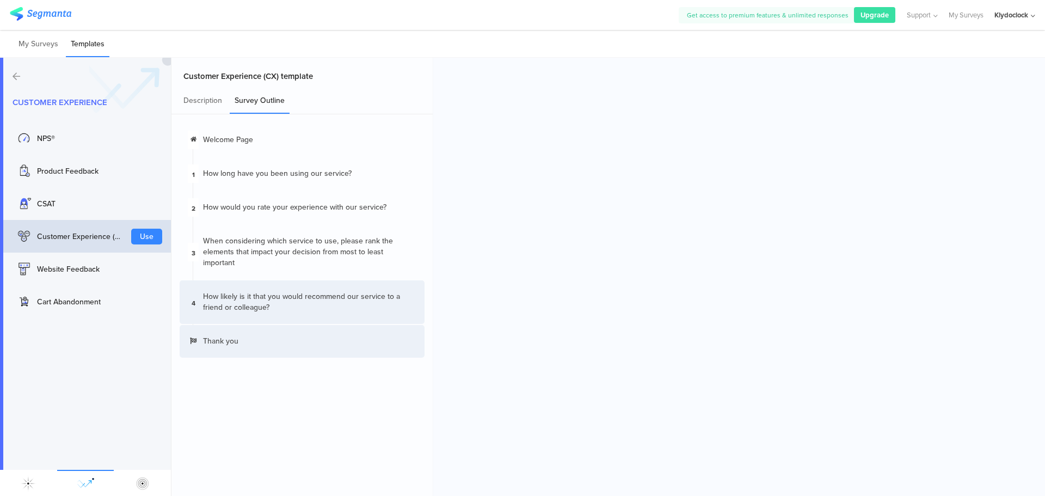
click at [219, 340] on div "Thank you" at bounding box center [220, 341] width 35 height 11
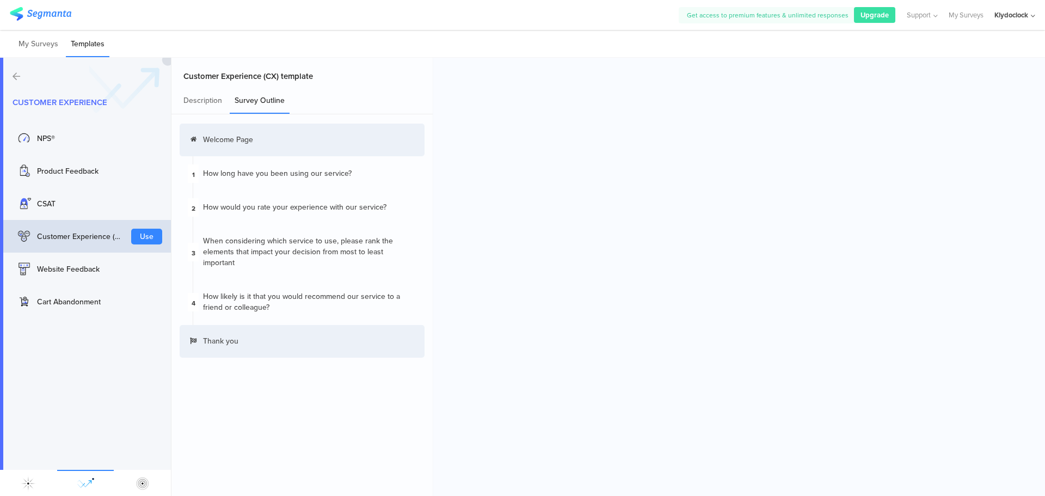
click at [266, 139] on div "Welcome Page" at bounding box center [302, 140] width 245 height 33
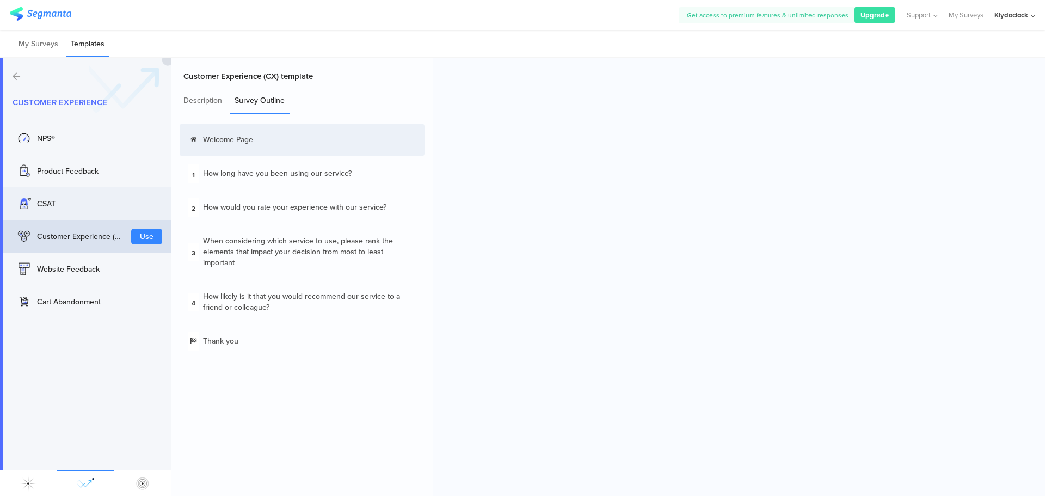
click at [40, 195] on div "CSAT" at bounding box center [69, 203] width 109 height 17
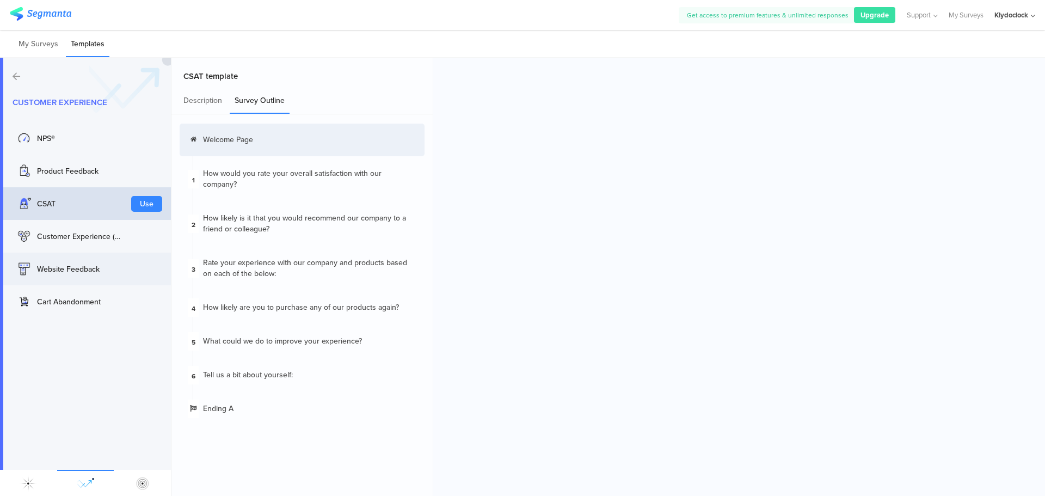
click at [90, 271] on div "Website Feedback" at bounding box center [80, 268] width 87 height 11
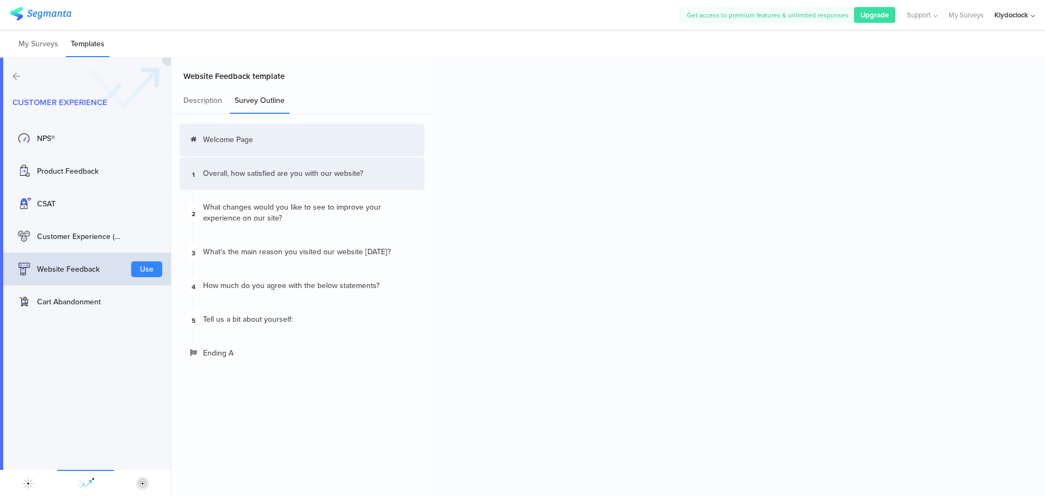
click at [249, 178] on div "Overall, how satisfied ﻿are﻿ you with our website?" at bounding box center [283, 173] width 160 height 11
